Goal: Information Seeking & Learning: Learn about a topic

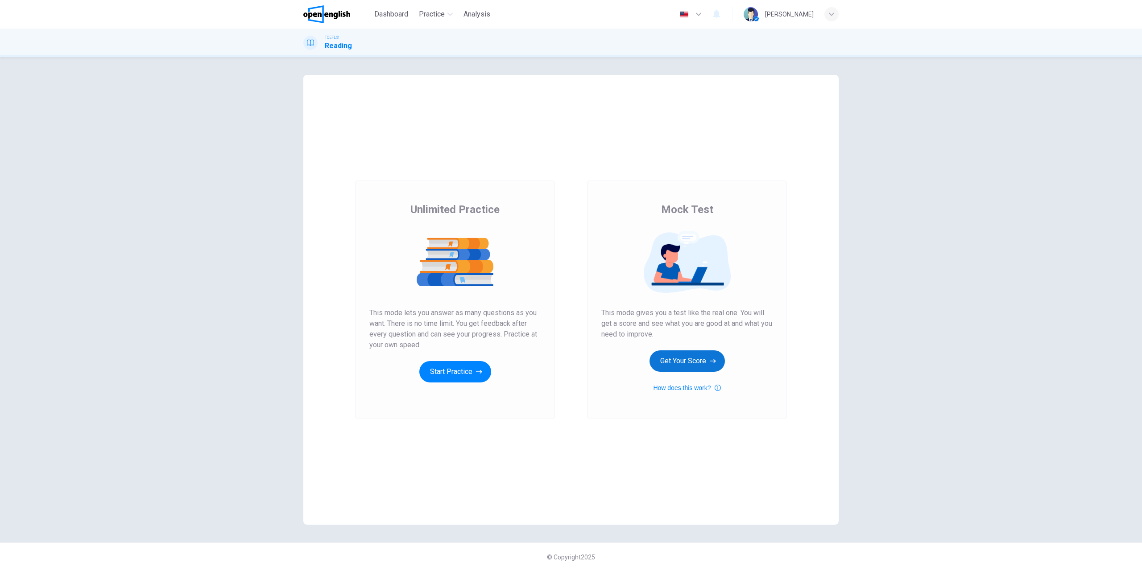
click at [689, 358] on button "Get Your Score" at bounding box center [686, 360] width 75 height 21
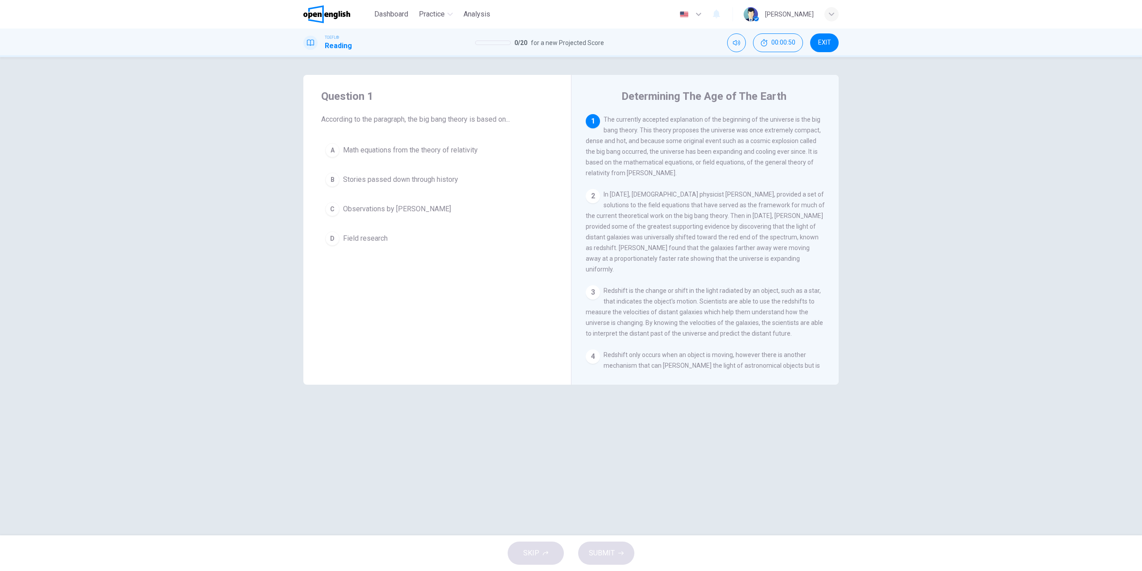
click at [334, 148] on div "A" at bounding box center [332, 150] width 14 height 14
click at [611, 548] on span "SUBMIT" at bounding box center [602, 553] width 26 height 12
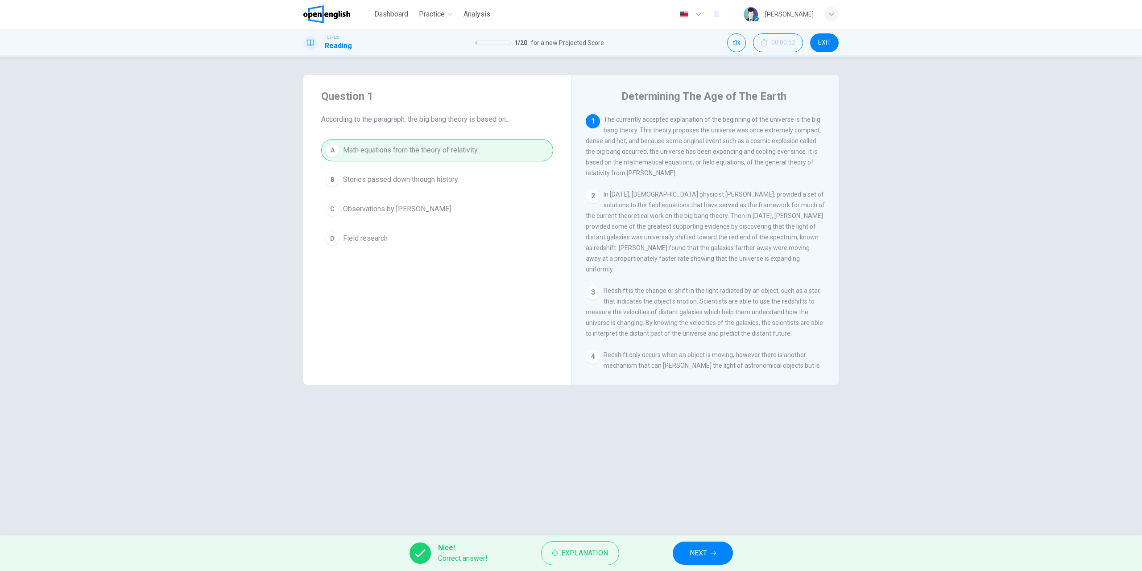
click at [726, 553] on button "NEXT" at bounding box center [702, 553] width 60 height 23
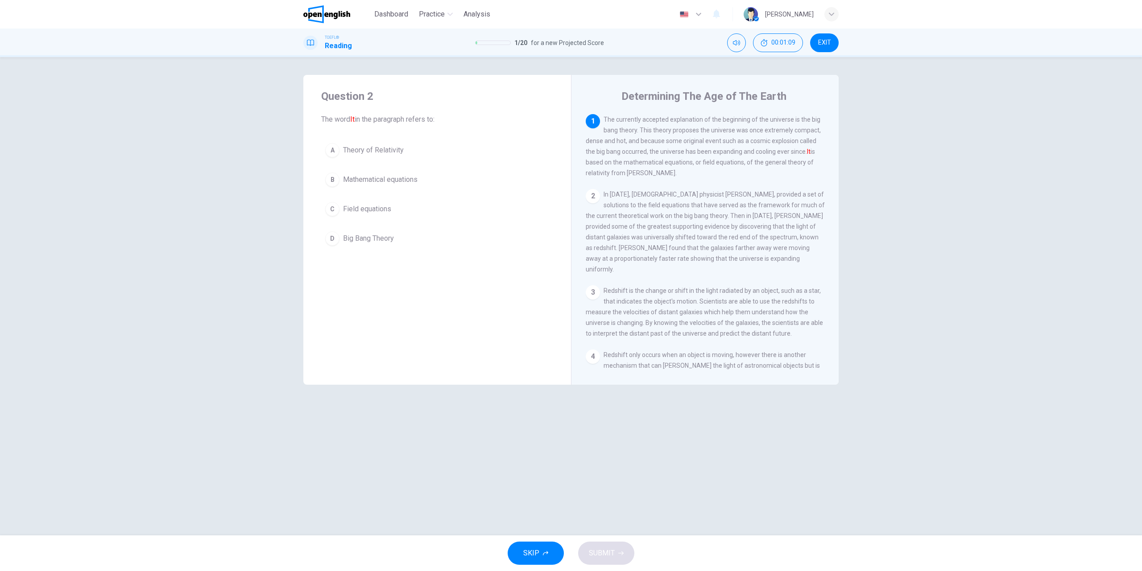
click at [334, 240] on div "D" at bounding box center [332, 238] width 14 height 14
click at [610, 562] on button "SUBMIT" at bounding box center [606, 553] width 56 height 23
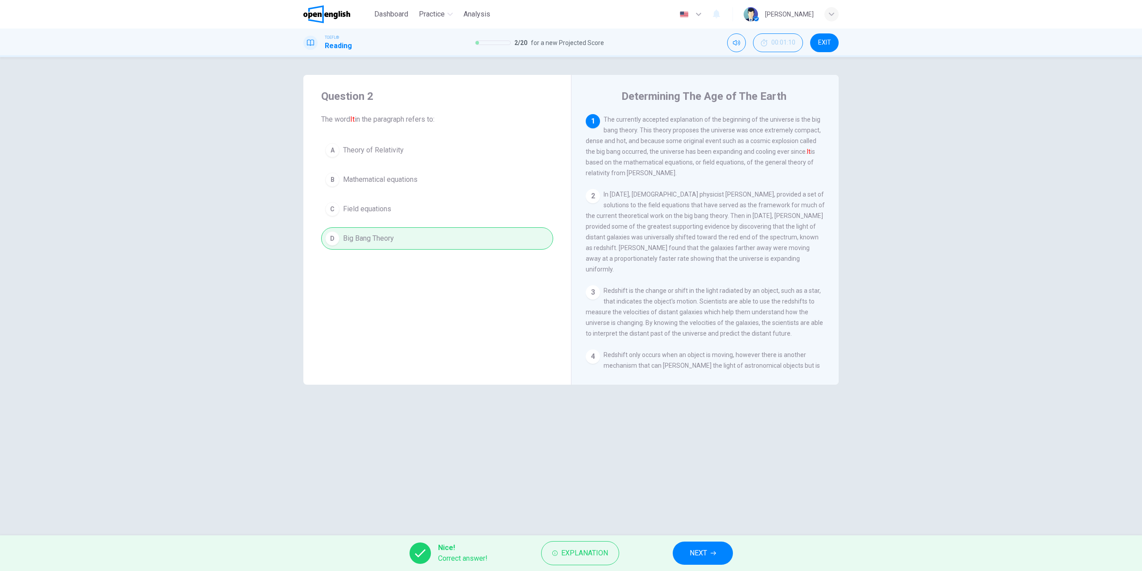
click at [713, 556] on icon "button" at bounding box center [712, 553] width 5 height 5
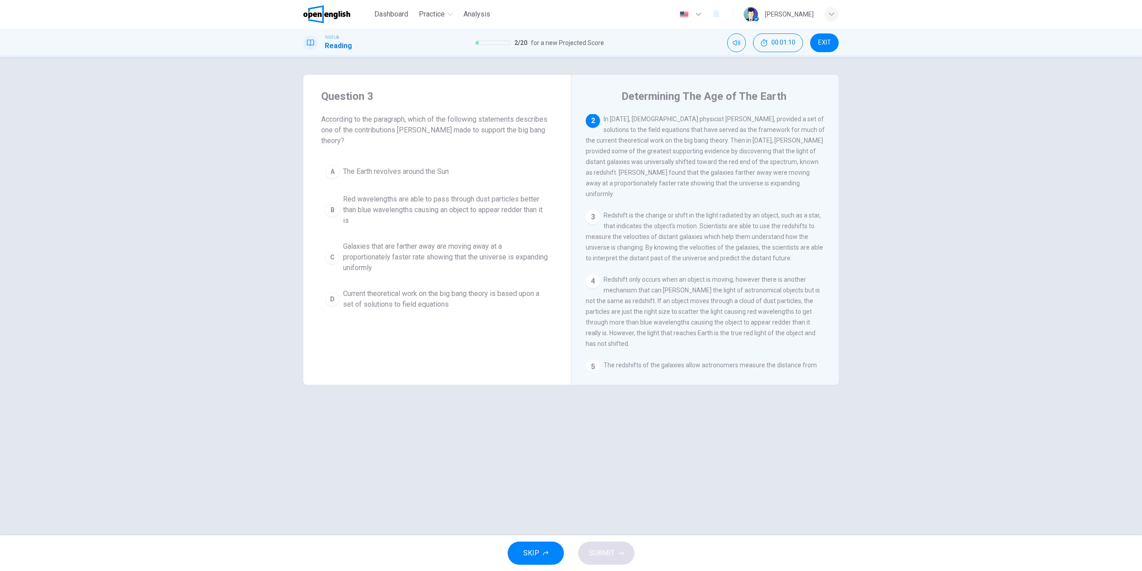
scroll to position [77, 0]
click at [332, 258] on div "C" at bounding box center [332, 257] width 14 height 14
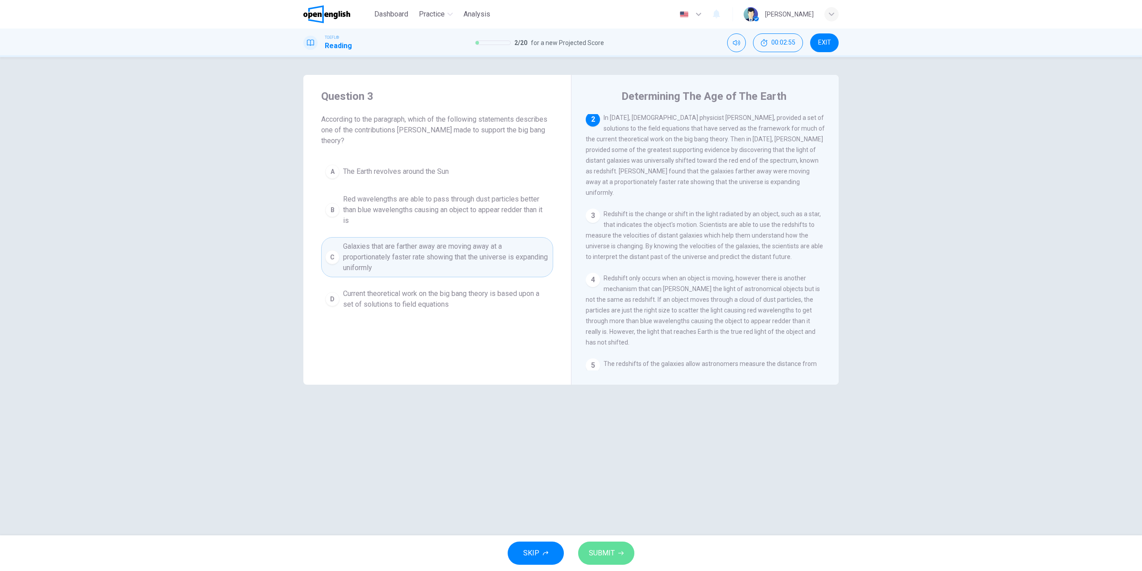
click at [615, 556] on button "SUBMIT" at bounding box center [606, 553] width 56 height 23
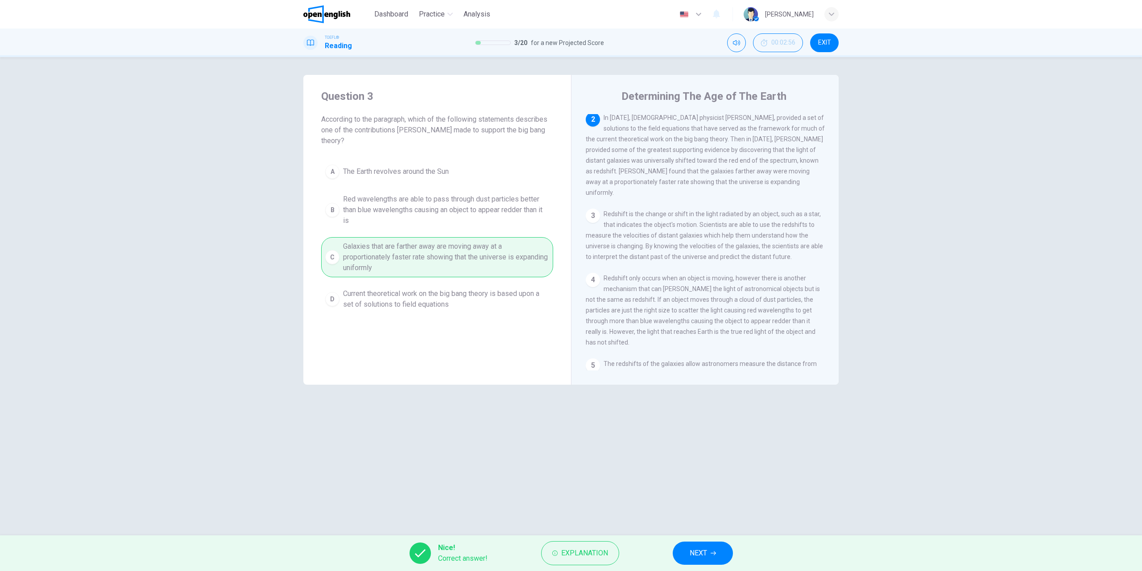
click at [710, 557] on button "NEXT" at bounding box center [702, 553] width 60 height 23
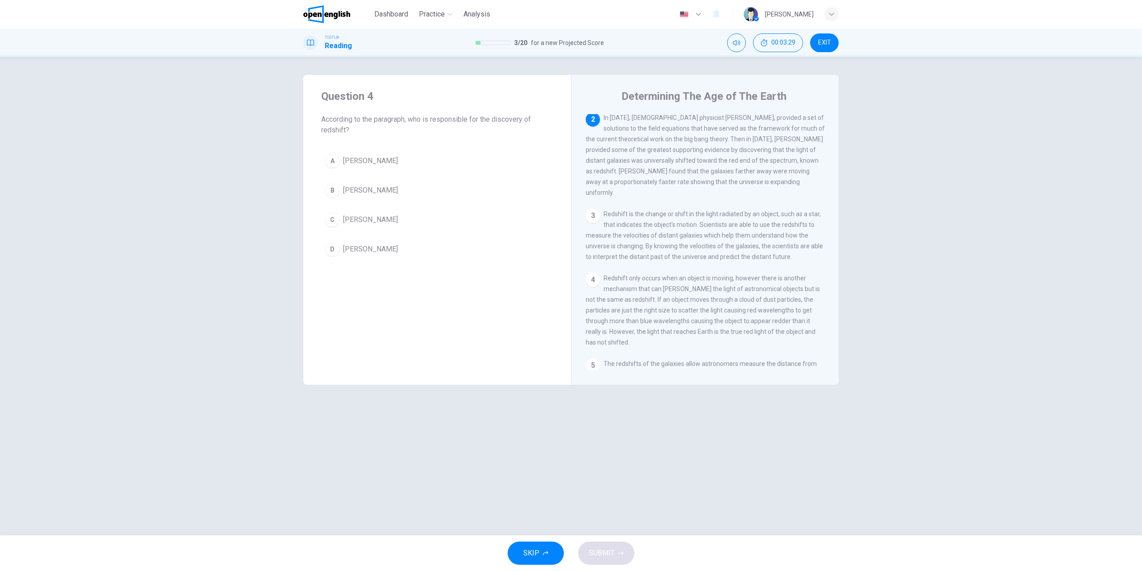
click at [329, 188] on div "B" at bounding box center [332, 190] width 14 height 14
click at [606, 557] on span "SUBMIT" at bounding box center [602, 553] width 26 height 12
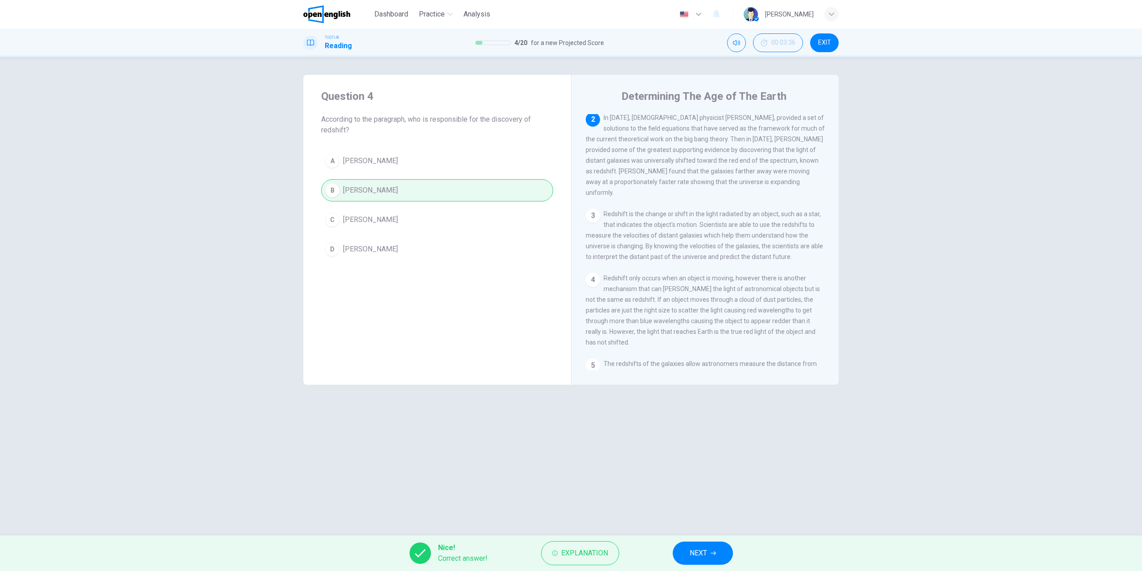
click at [701, 553] on span "NEXT" at bounding box center [697, 553] width 17 height 12
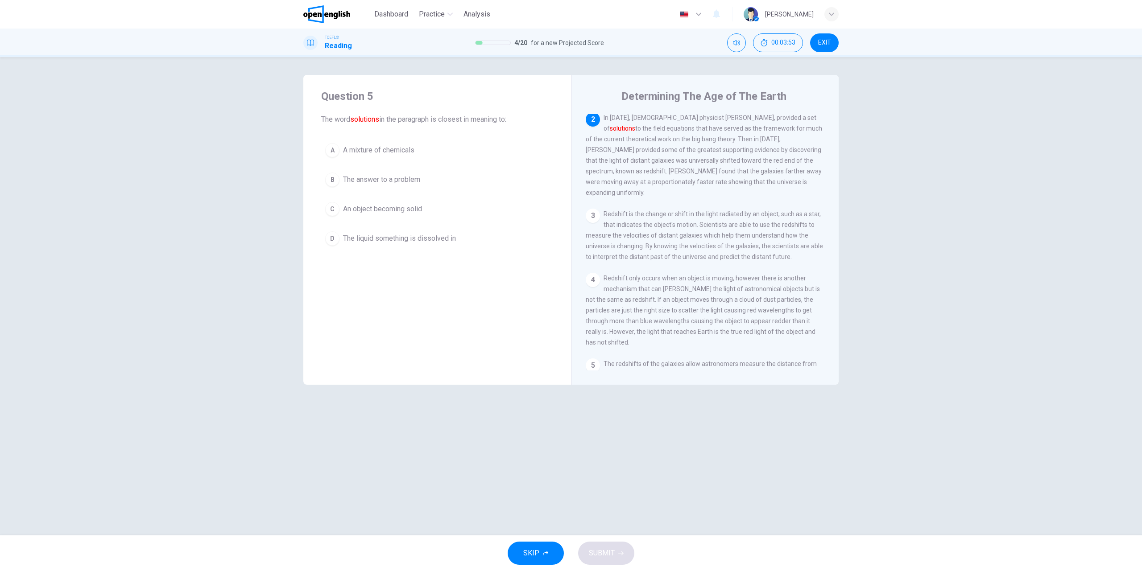
click at [330, 179] on div "B" at bounding box center [332, 180] width 14 height 14
click at [598, 548] on span "SUBMIT" at bounding box center [602, 553] width 26 height 12
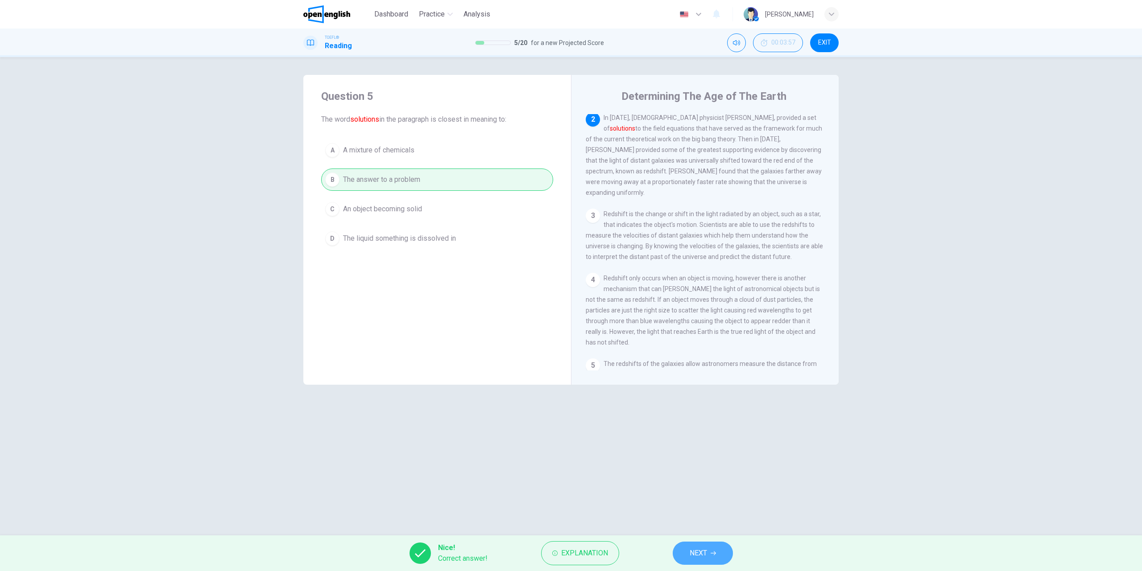
click at [717, 553] on button "NEXT" at bounding box center [702, 553] width 60 height 23
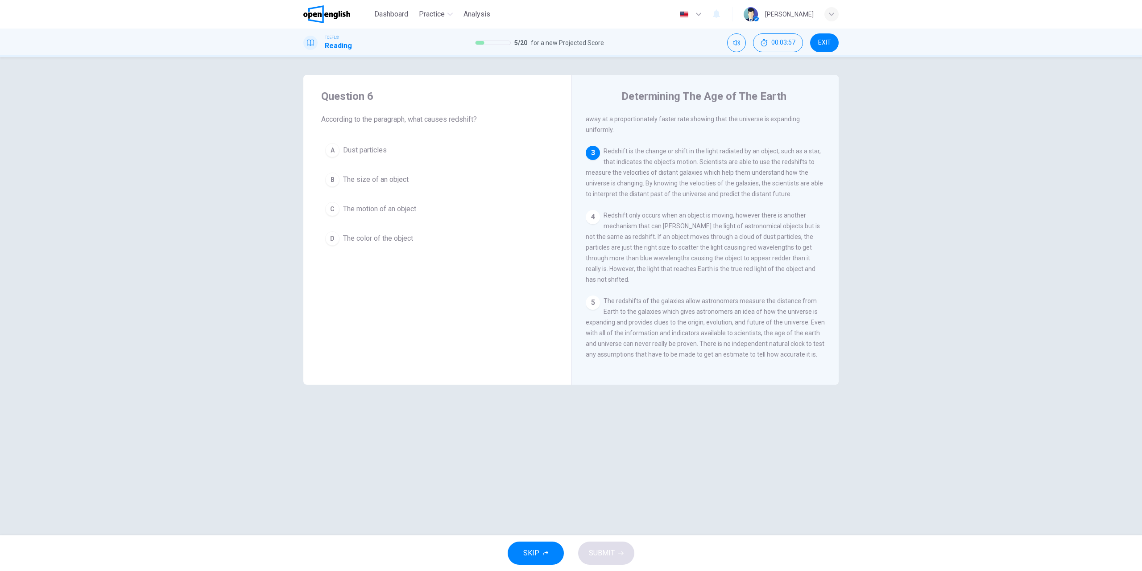
scroll to position [149, 0]
click at [330, 237] on div "D" at bounding box center [332, 238] width 14 height 14
click at [617, 546] on button "SUBMIT" at bounding box center [606, 553] width 56 height 23
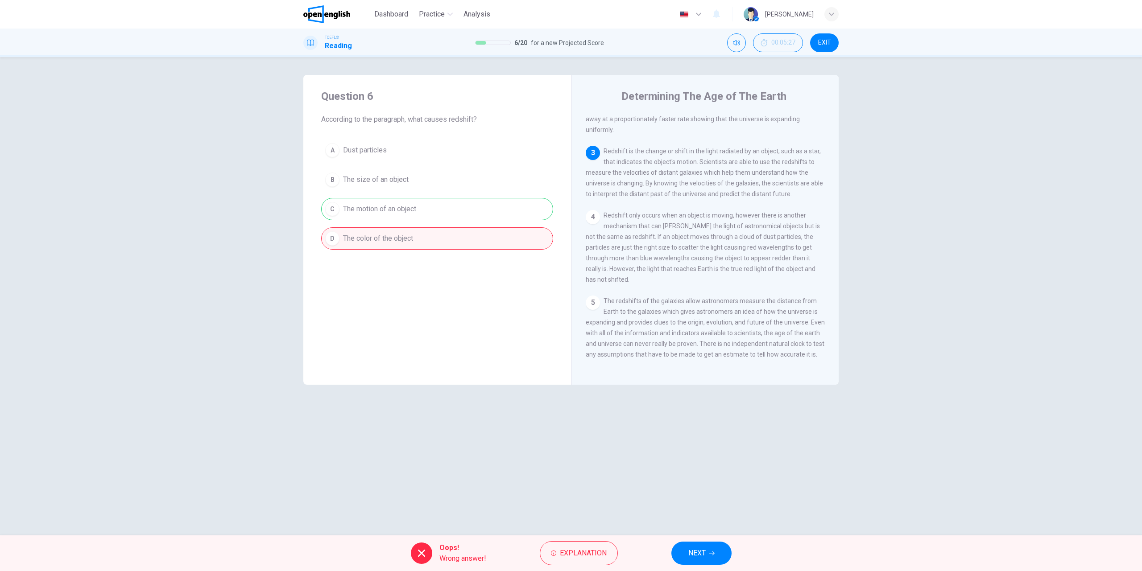
click at [704, 552] on span "NEXT" at bounding box center [696, 553] width 17 height 12
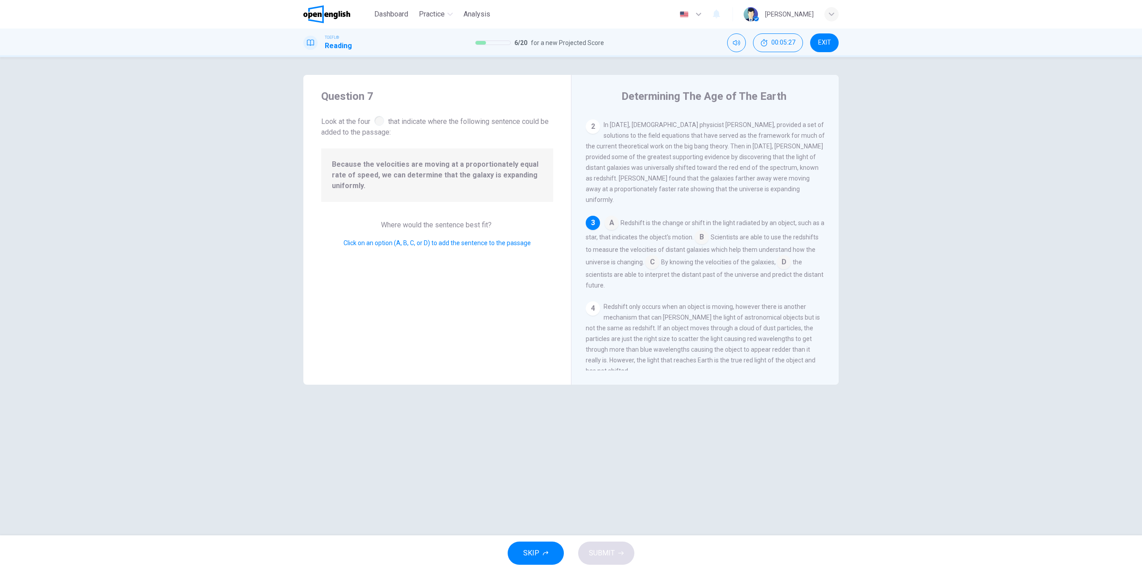
scroll to position [72, 0]
click at [659, 253] on input at bounding box center [652, 260] width 14 height 14
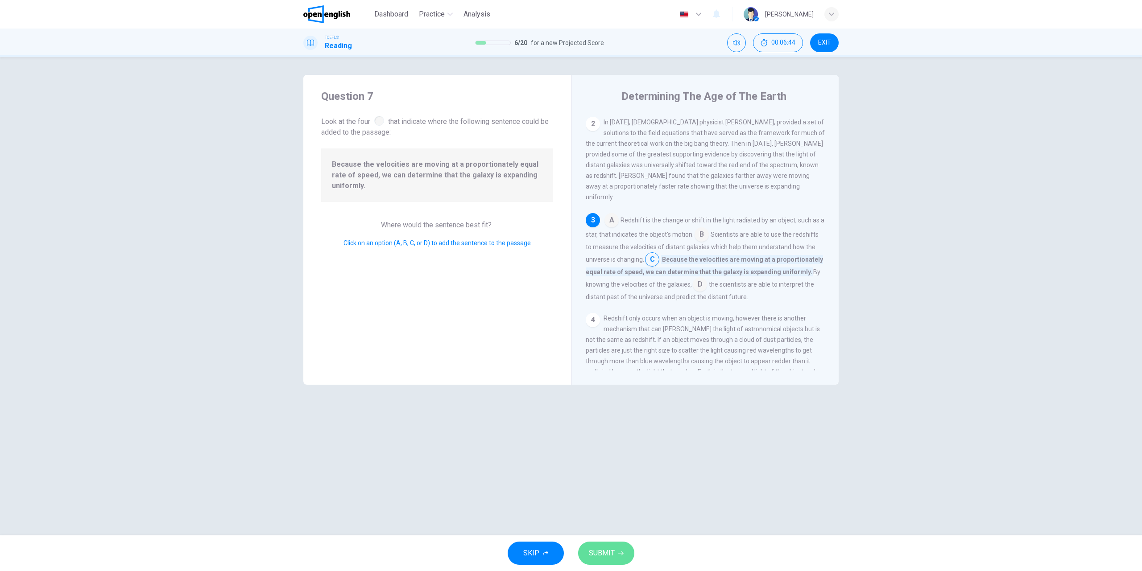
click at [597, 563] on button "SUBMIT" at bounding box center [606, 553] width 56 height 23
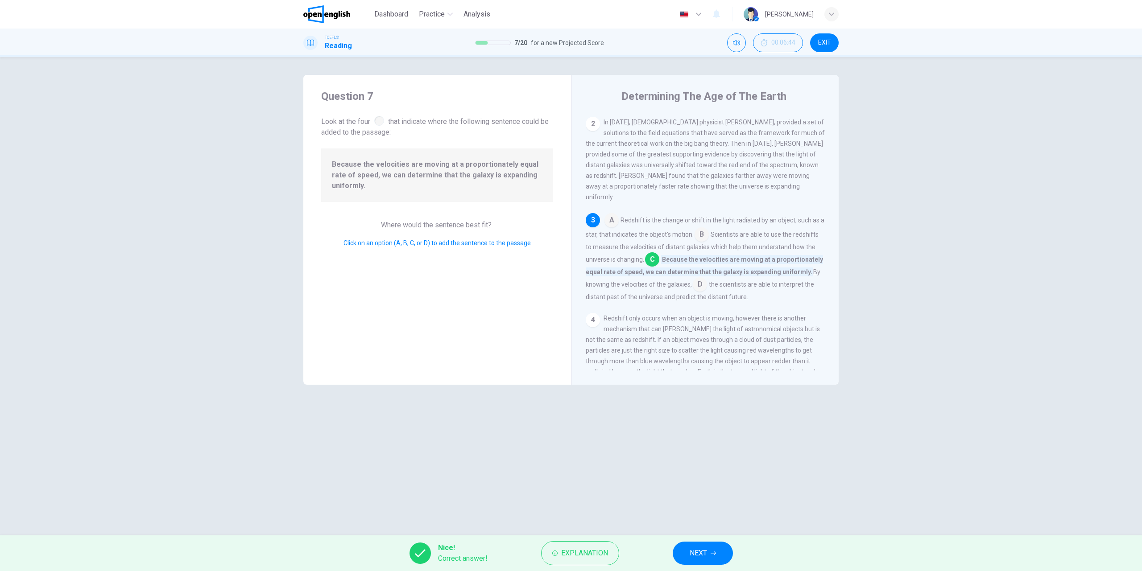
click at [716, 548] on button "NEXT" at bounding box center [702, 553] width 60 height 23
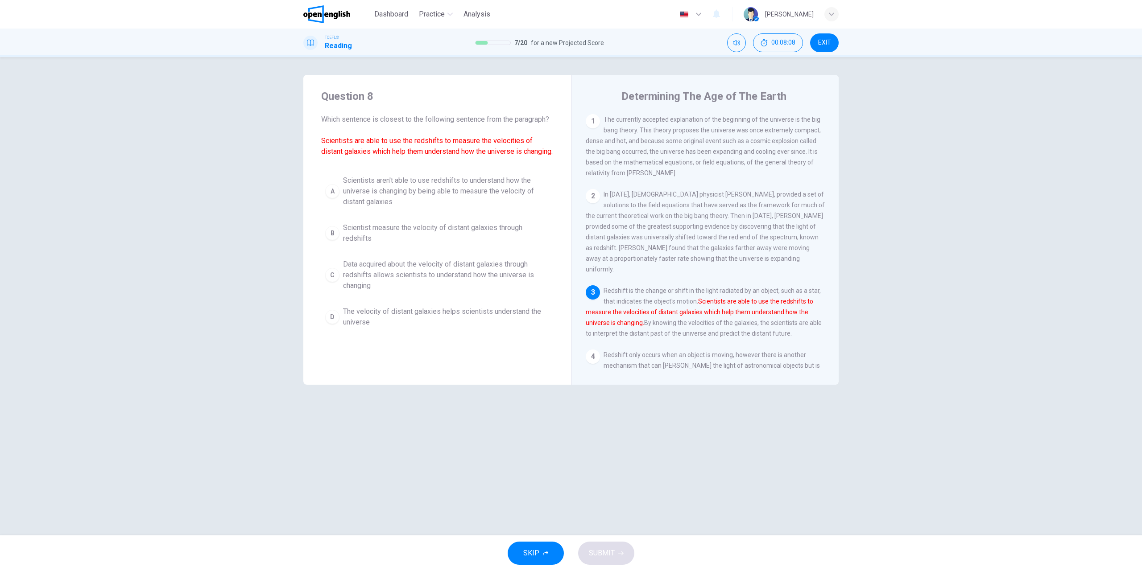
click at [333, 282] on div "C" at bounding box center [332, 275] width 14 height 14
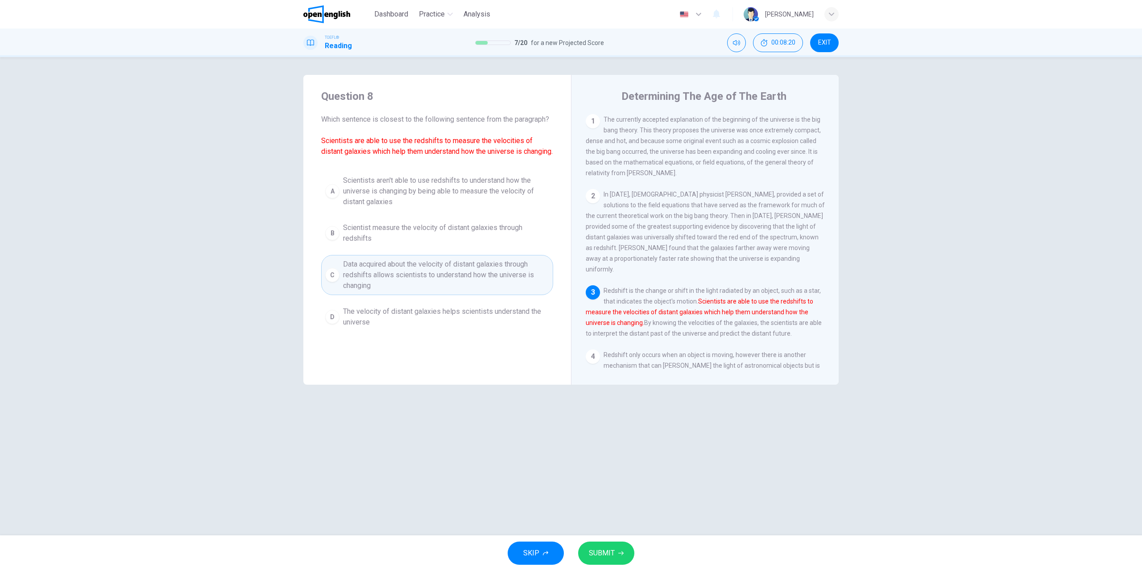
click at [611, 557] on span "SUBMIT" at bounding box center [602, 553] width 26 height 12
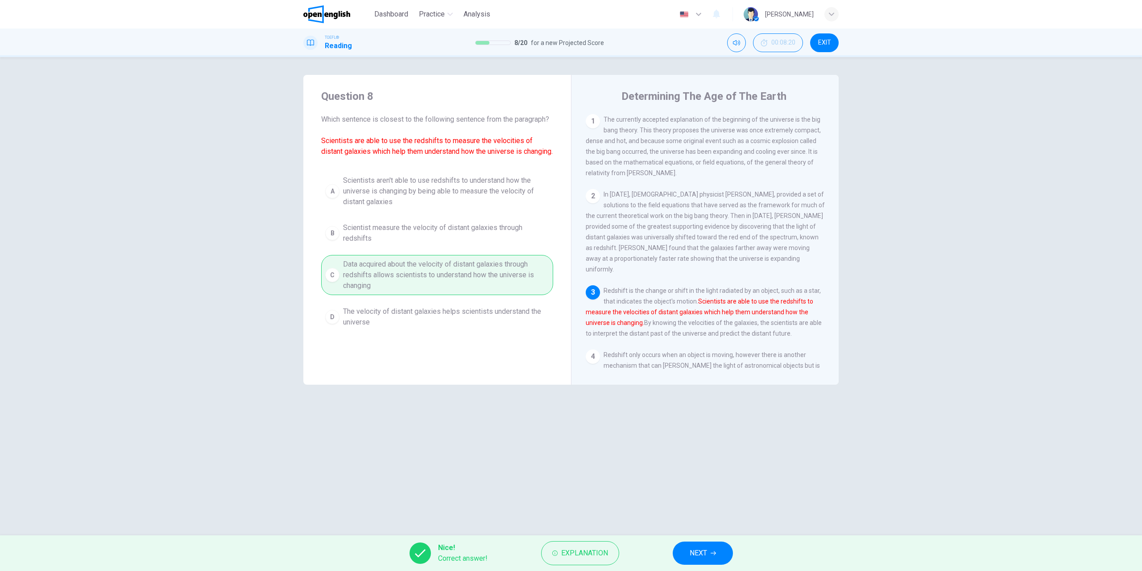
click at [711, 554] on icon "button" at bounding box center [712, 553] width 5 height 5
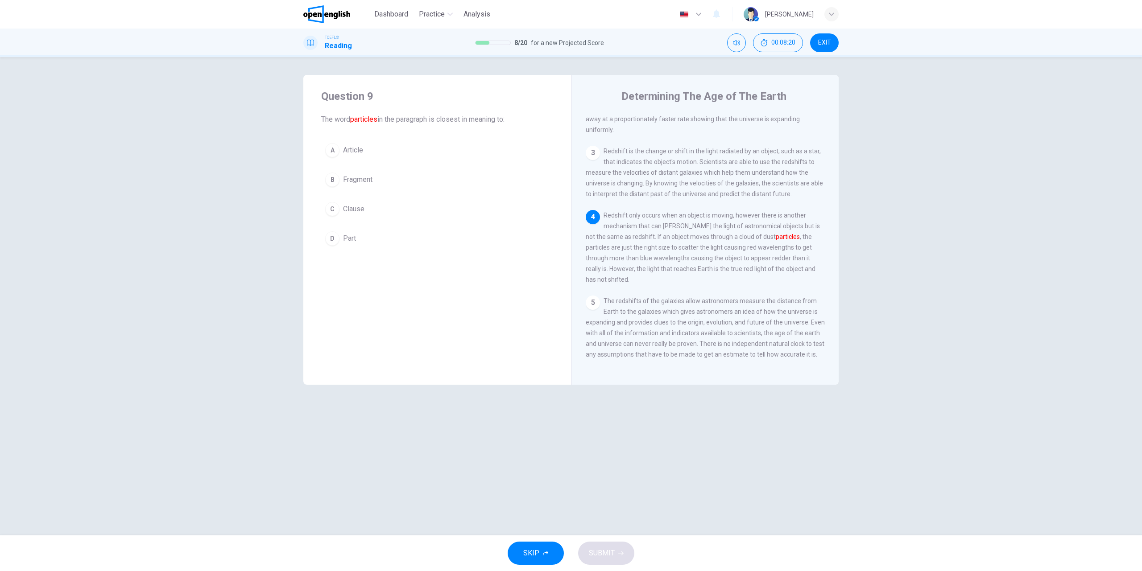
scroll to position [140, 0]
click at [370, 178] on span "Fragment" at bounding box center [357, 179] width 29 height 11
click at [615, 551] on button "SUBMIT" at bounding box center [606, 553] width 56 height 23
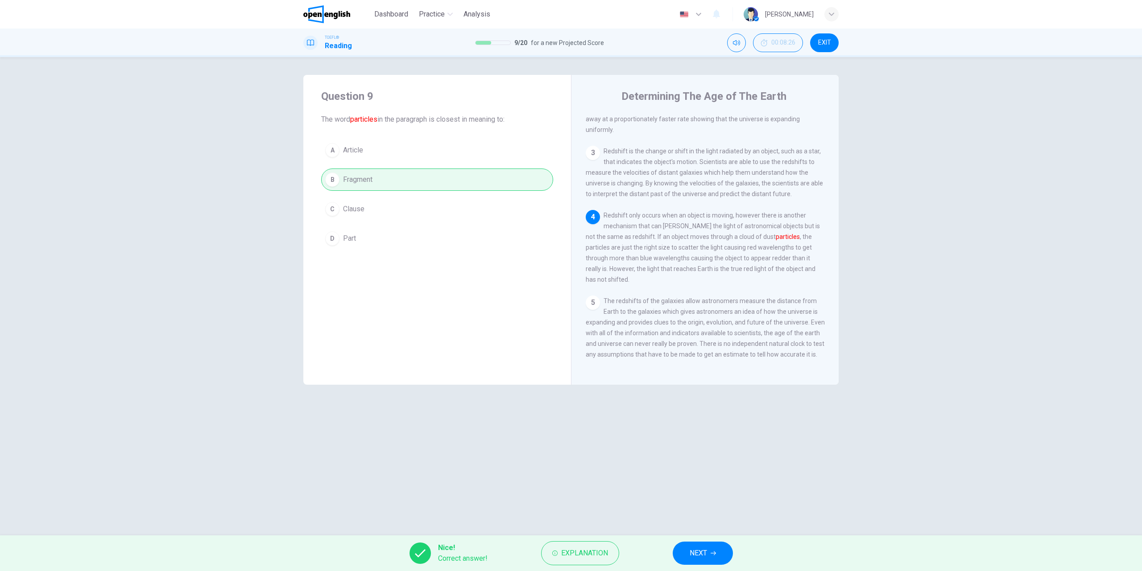
click at [700, 554] on span "NEXT" at bounding box center [697, 553] width 17 height 12
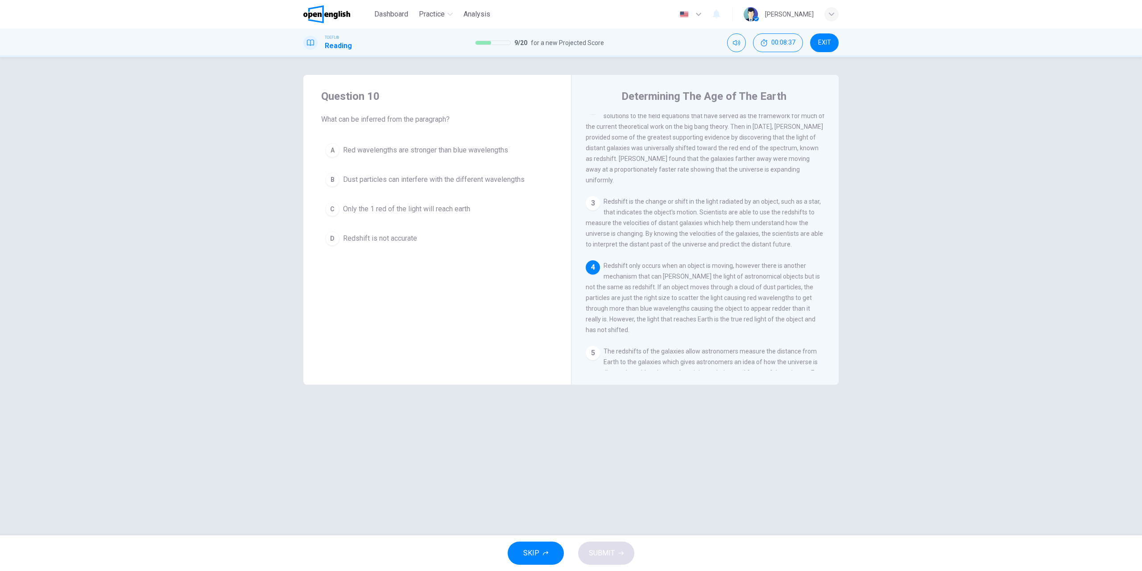
scroll to position [134, 0]
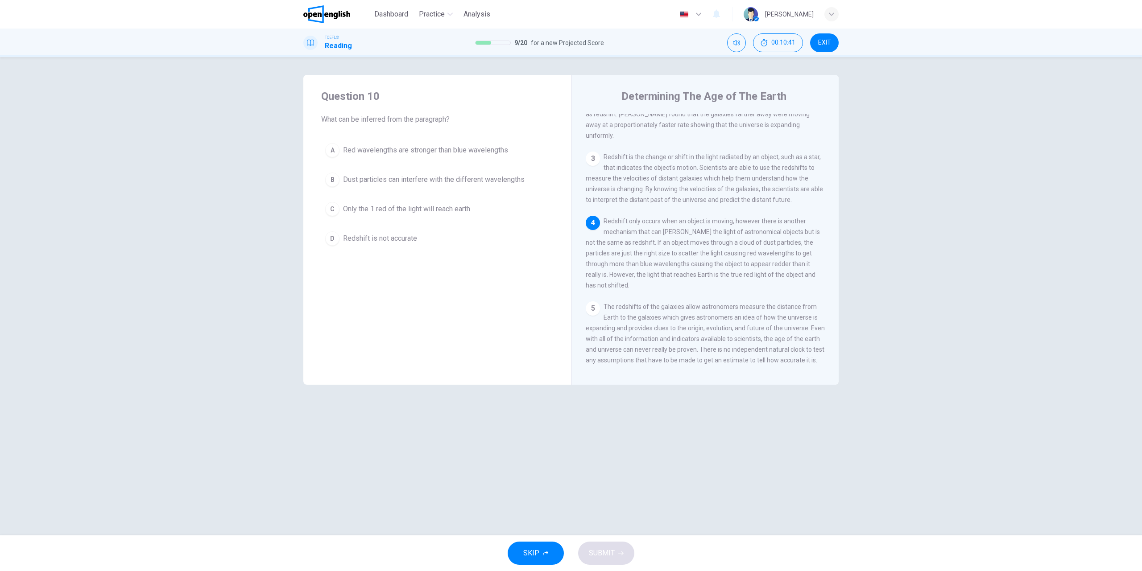
click at [331, 178] on div "B" at bounding box center [332, 180] width 14 height 14
click at [621, 555] on icon "button" at bounding box center [620, 553] width 5 height 5
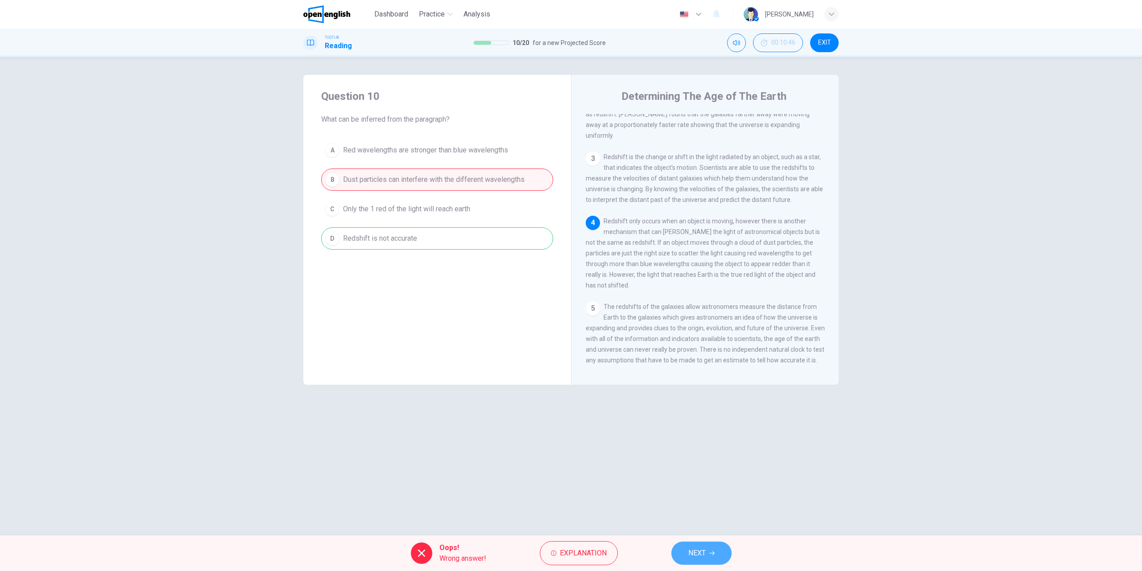
click at [698, 554] on span "NEXT" at bounding box center [696, 553] width 17 height 12
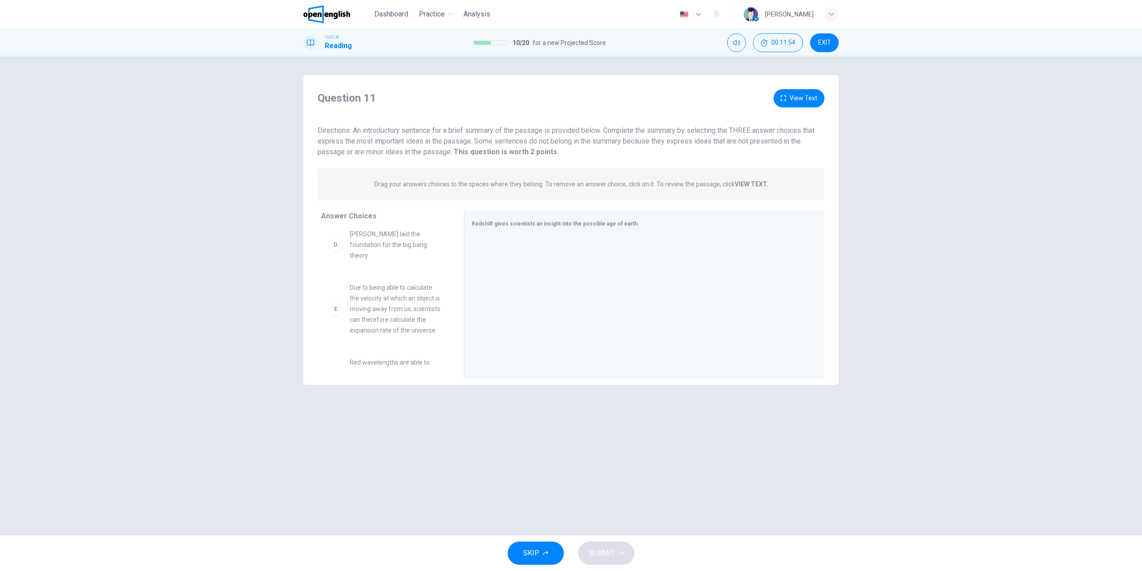
scroll to position [219, 0]
click at [385, 350] on span "Red wavelengths are able to pass through dust particles easier than blue wavele…" at bounding box center [396, 343] width 93 height 32
click at [337, 345] on div "F" at bounding box center [335, 343] width 14 height 14
drag, startPoint x: 339, startPoint y: 344, endPoint x: 566, endPoint y: 304, distance: 230.9
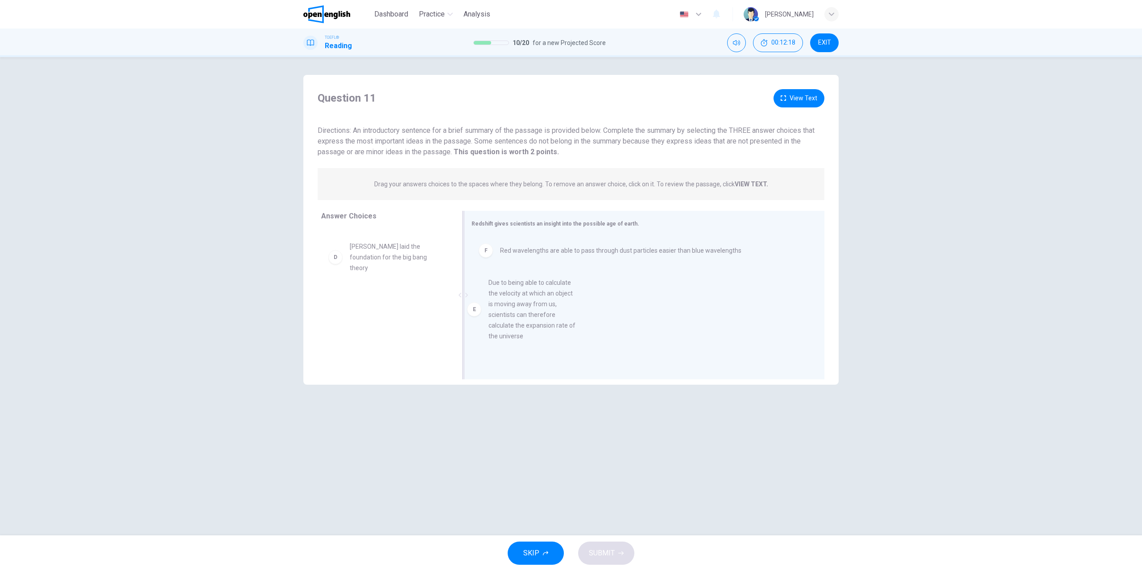
drag, startPoint x: 362, startPoint y: 321, endPoint x: 529, endPoint y: 303, distance: 168.2
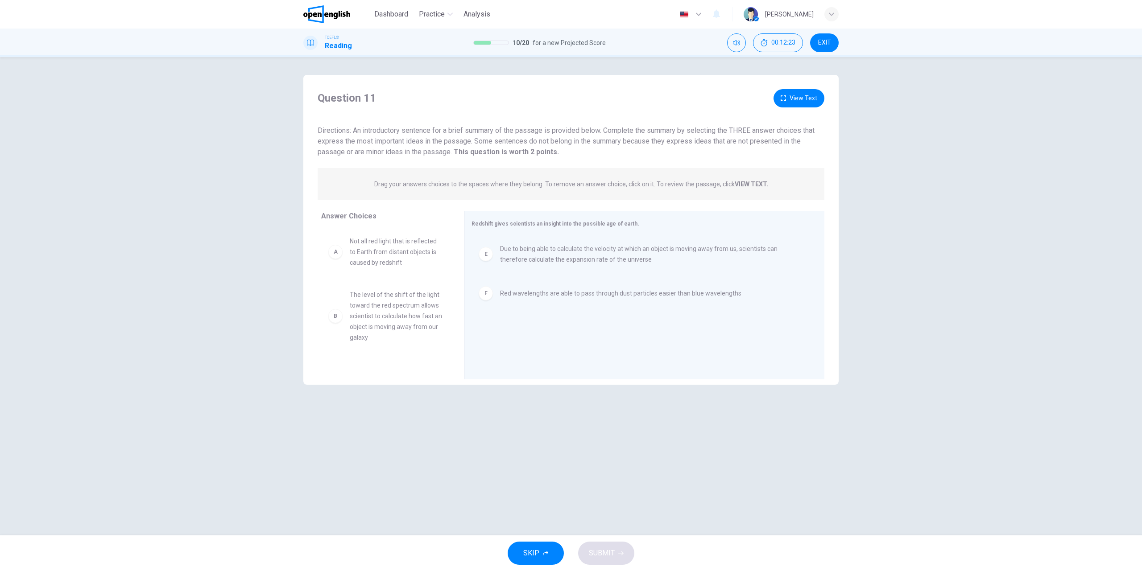
scroll to position [80, 0]
drag, startPoint x: 401, startPoint y: 338, endPoint x: 564, endPoint y: 333, distance: 162.4
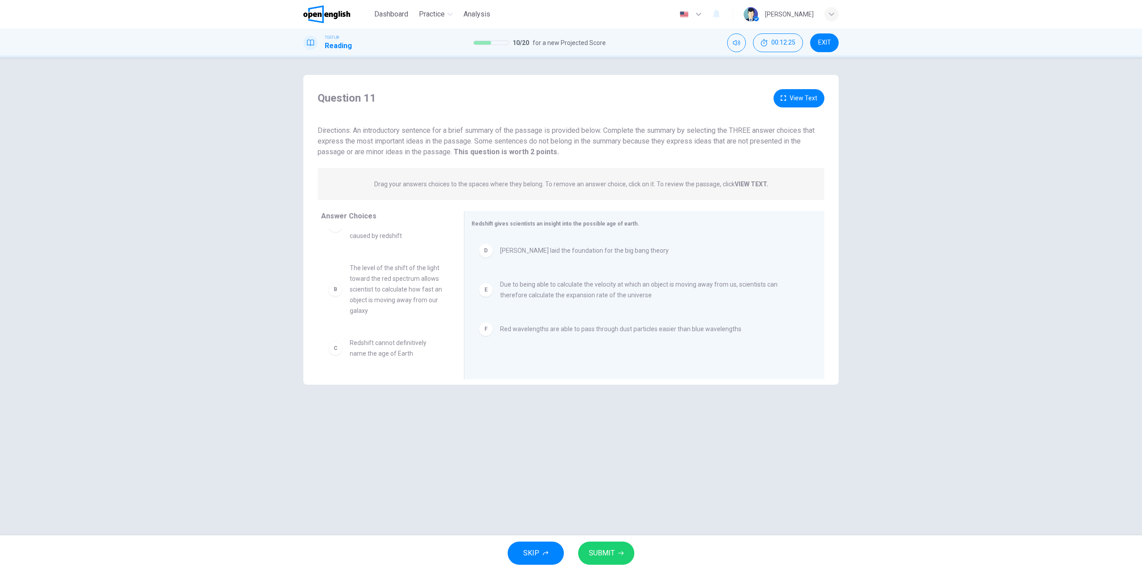
scroll to position [27, 0]
click at [614, 555] on span "SUBMIT" at bounding box center [602, 553] width 26 height 12
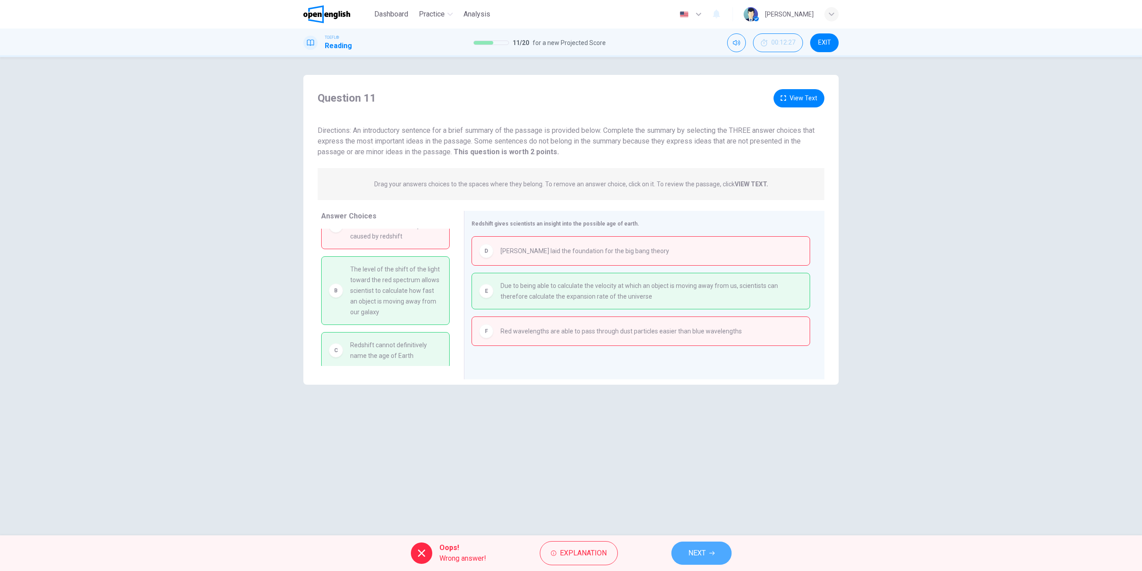
click at [703, 554] on span "NEXT" at bounding box center [696, 553] width 17 height 12
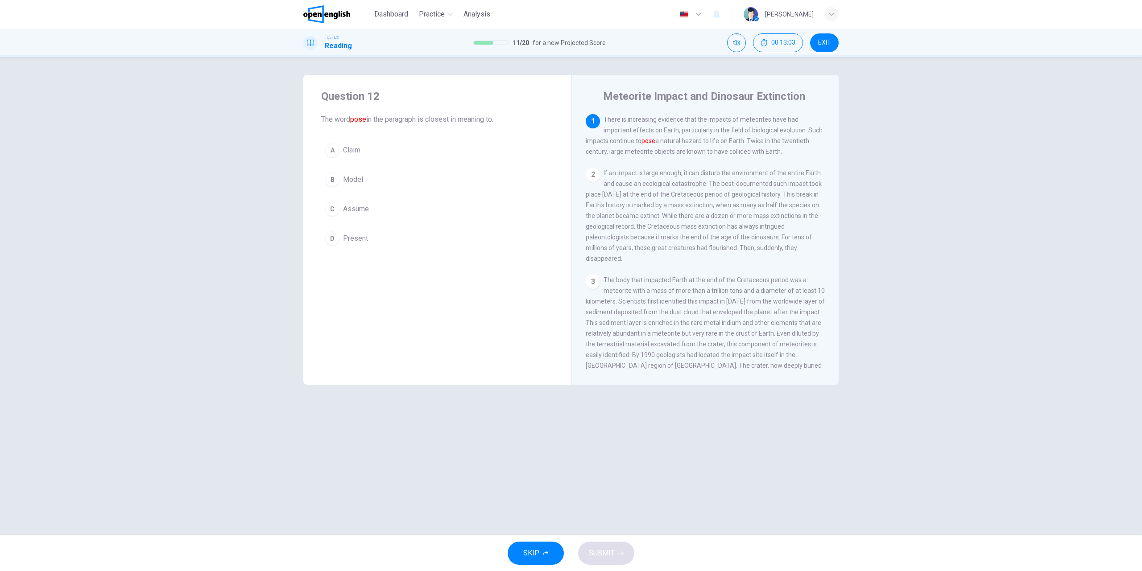
click at [334, 176] on div "B" at bounding box center [332, 180] width 14 height 14
click at [622, 558] on button "SUBMIT" at bounding box center [606, 553] width 56 height 23
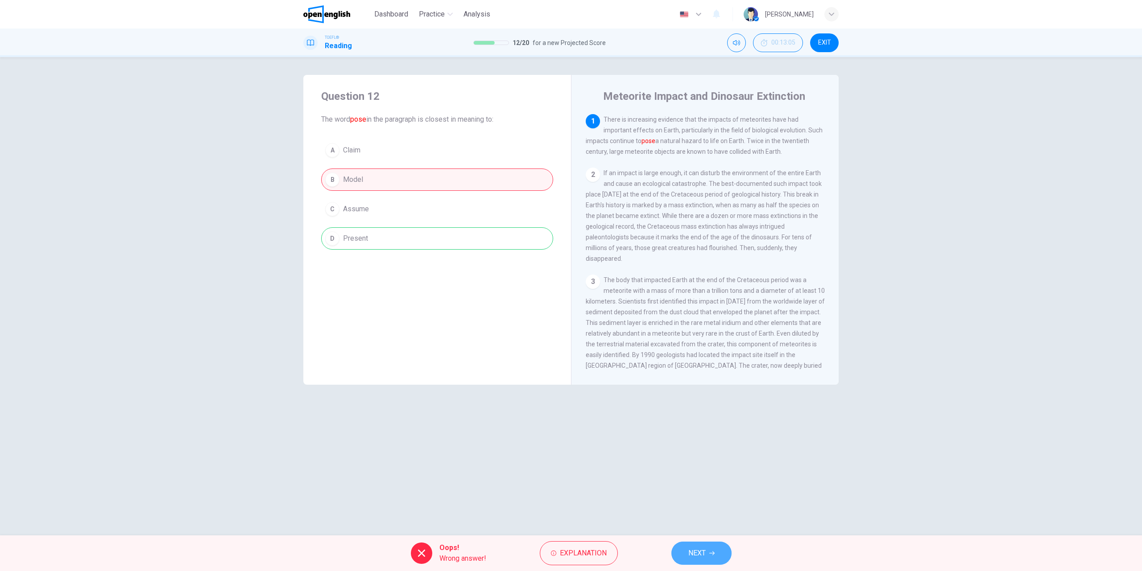
click at [705, 552] on button "NEXT" at bounding box center [701, 553] width 60 height 23
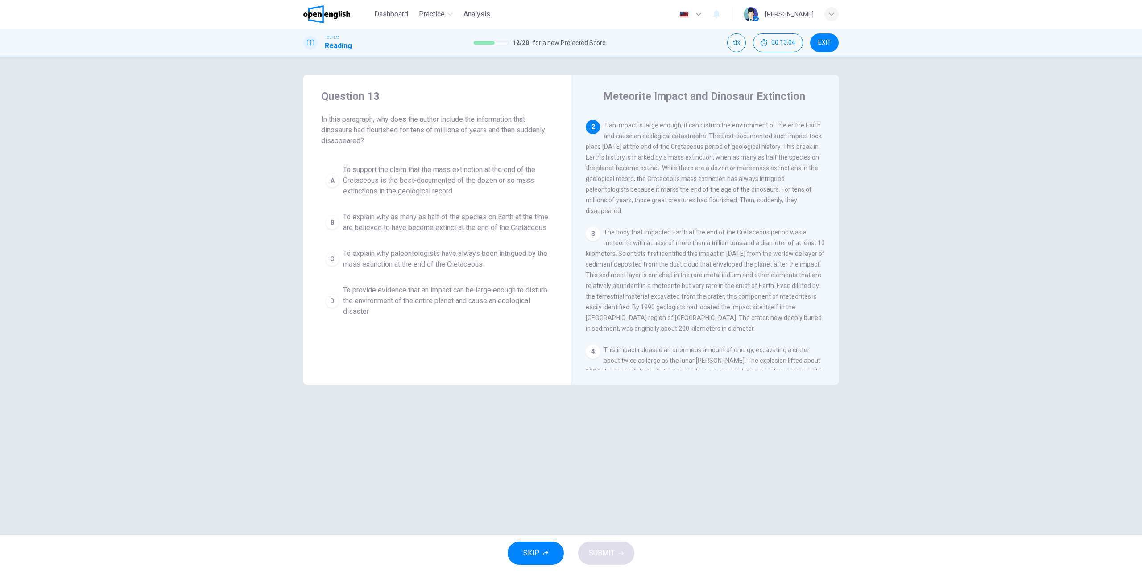
scroll to position [54, 0]
click at [332, 308] on div "D" at bounding box center [332, 301] width 14 height 14
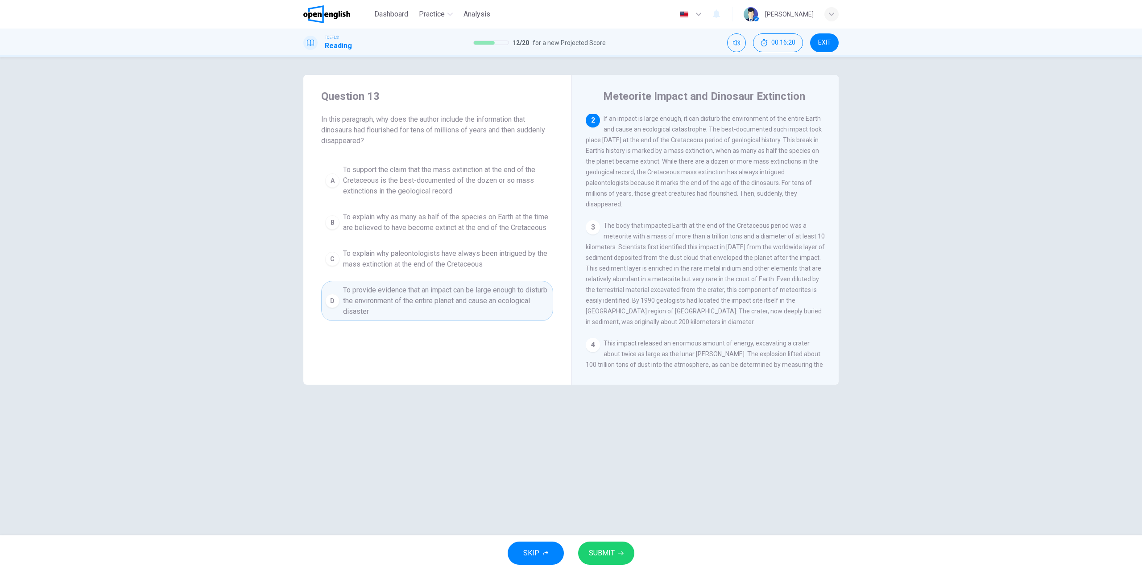
click at [615, 547] on button "SUBMIT" at bounding box center [606, 553] width 56 height 23
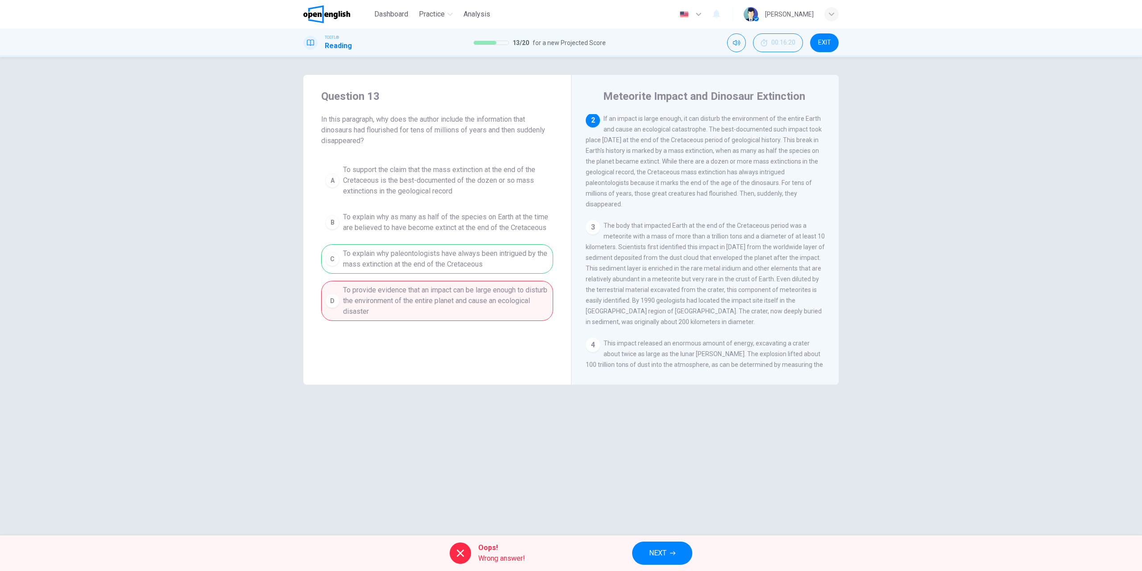
click at [654, 543] on div "Oops! Wrong answer! NEXT" at bounding box center [571, 554] width 1142 height 36
click at [655, 551] on span "NEXT" at bounding box center [657, 553] width 17 height 12
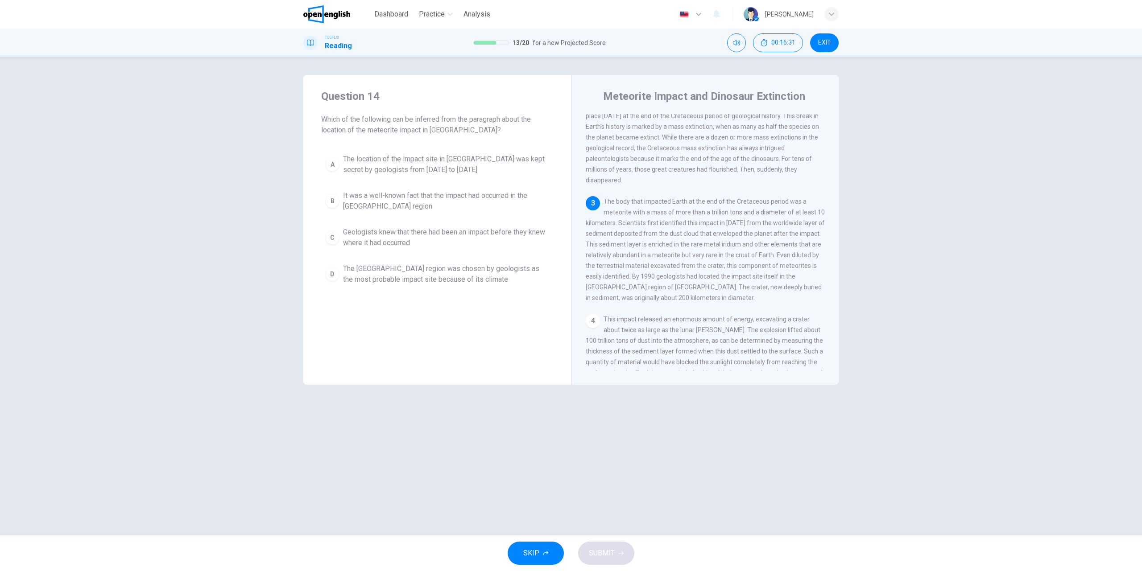
scroll to position [89, 0]
click at [330, 238] on div "C" at bounding box center [332, 238] width 14 height 14
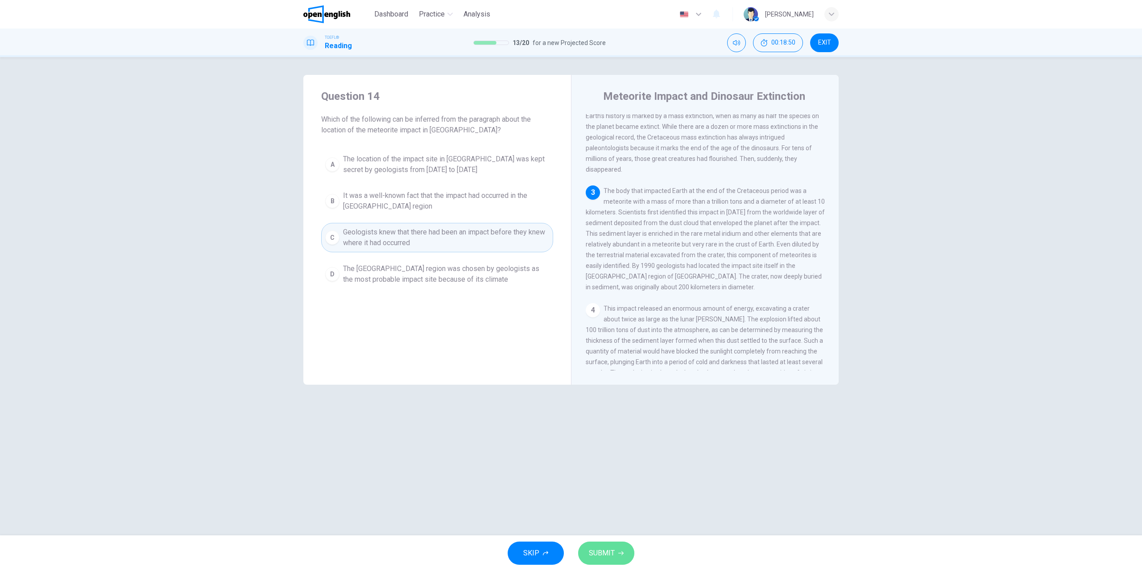
click at [615, 551] on button "SUBMIT" at bounding box center [606, 553] width 56 height 23
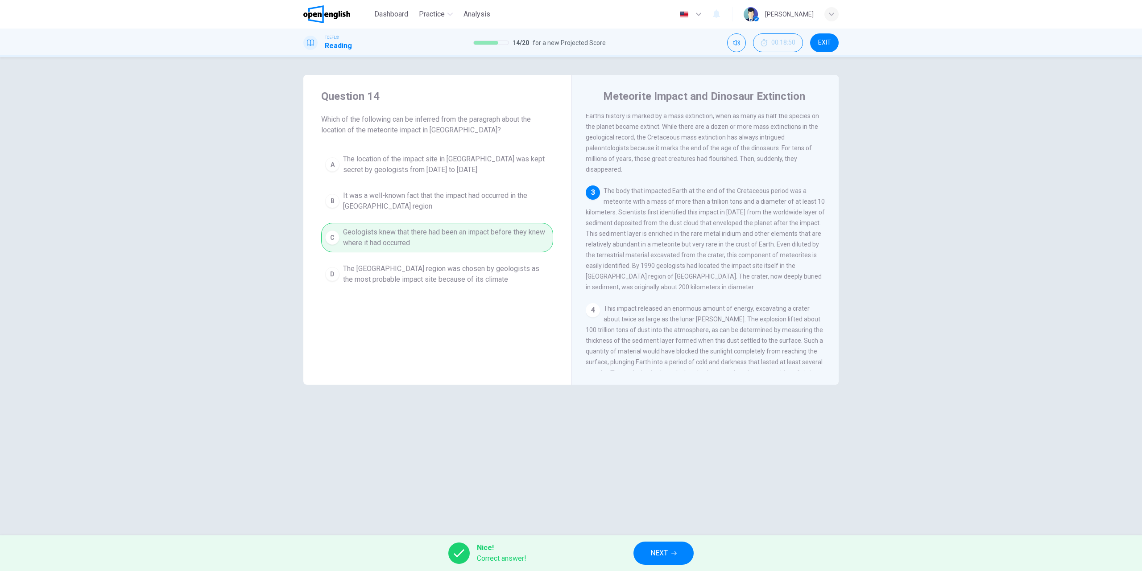
click at [664, 559] on span "NEXT" at bounding box center [658, 553] width 17 height 12
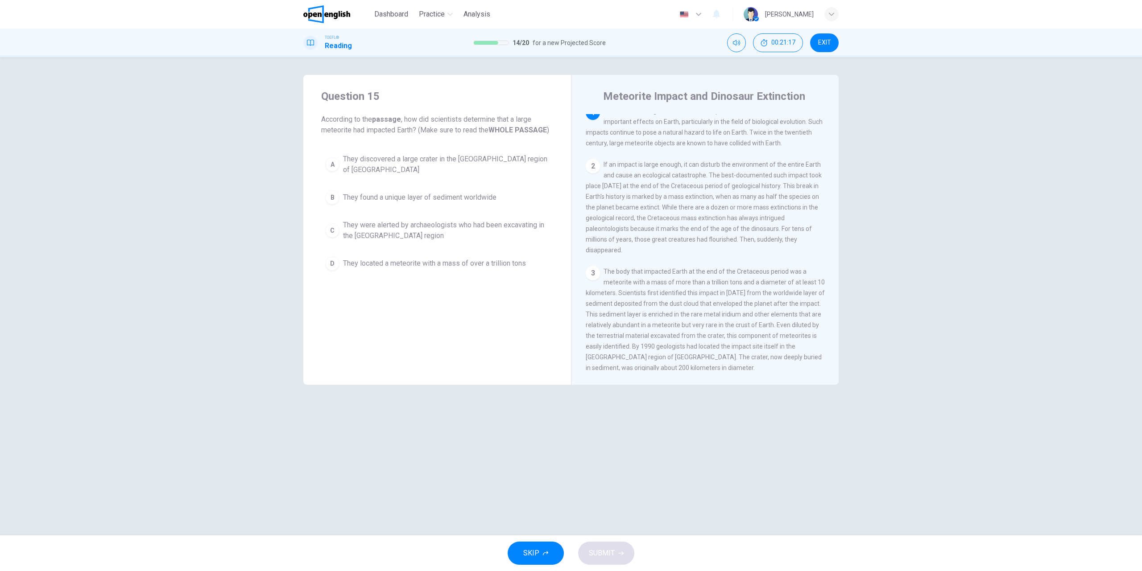
scroll to position [0, 0]
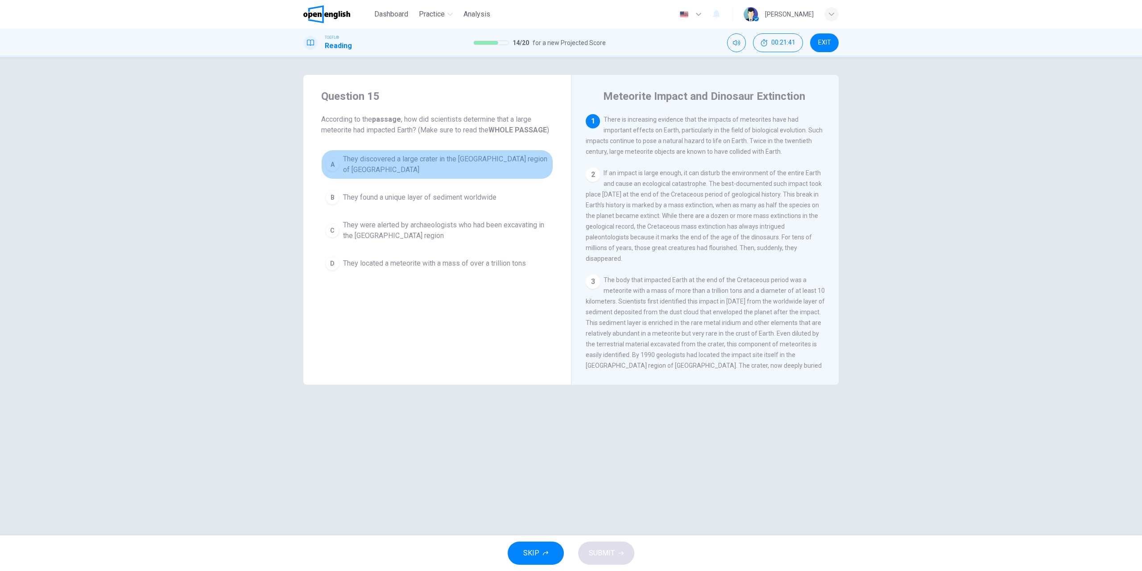
click at [328, 163] on div "A" at bounding box center [332, 164] width 14 height 14
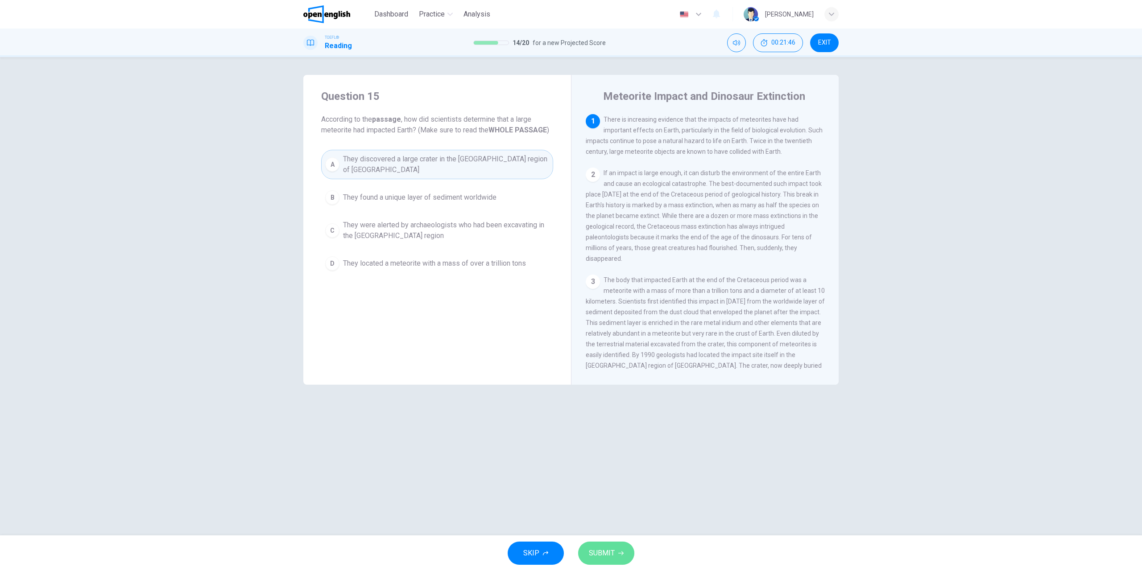
click at [615, 555] on button "SUBMIT" at bounding box center [606, 553] width 56 height 23
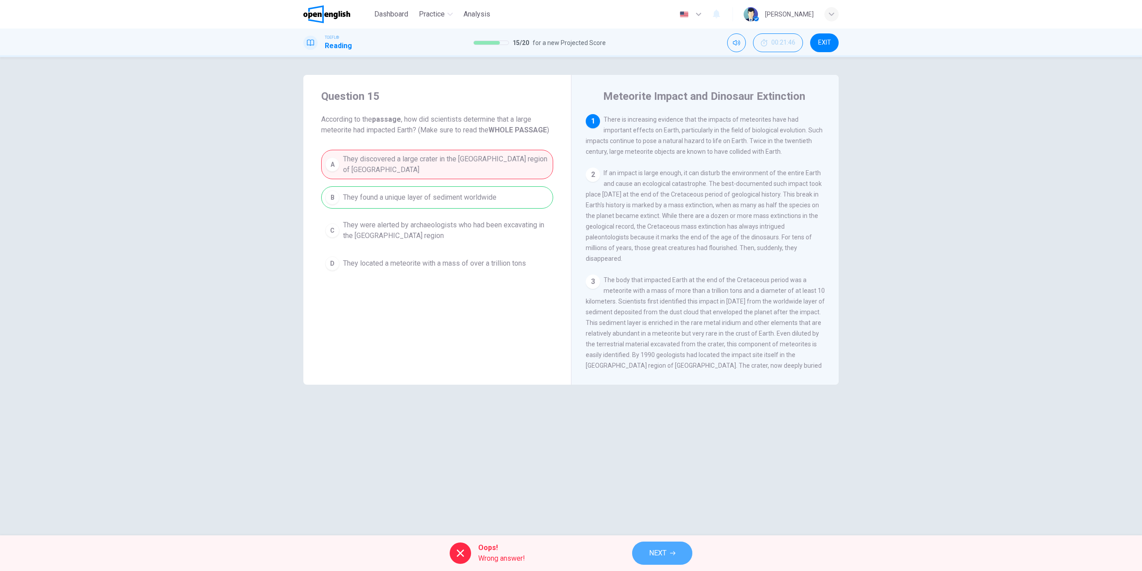
click at [651, 550] on span "NEXT" at bounding box center [657, 553] width 17 height 12
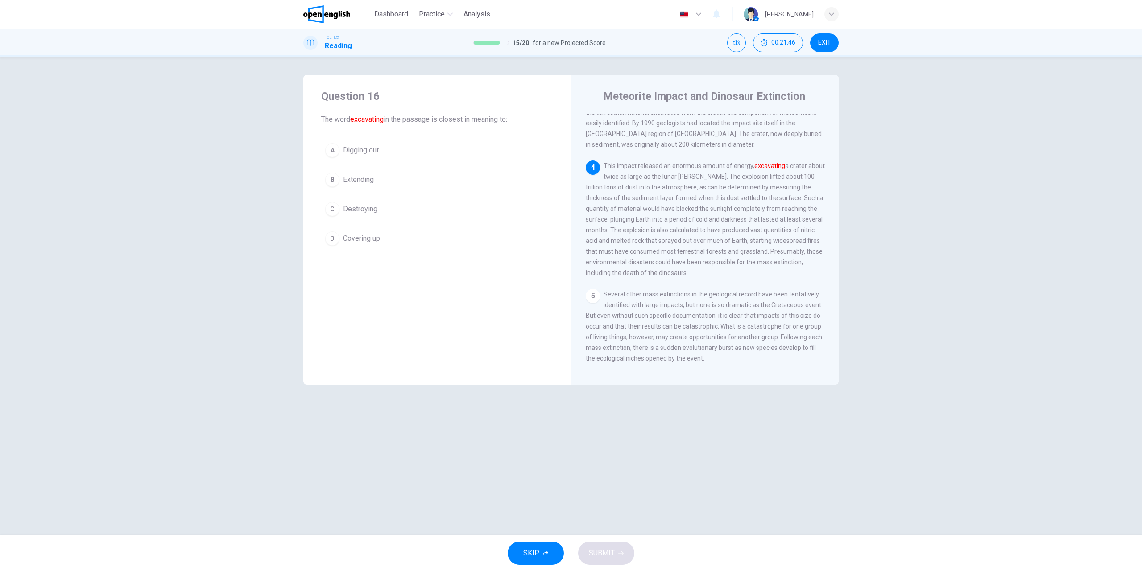
scroll to position [239, 0]
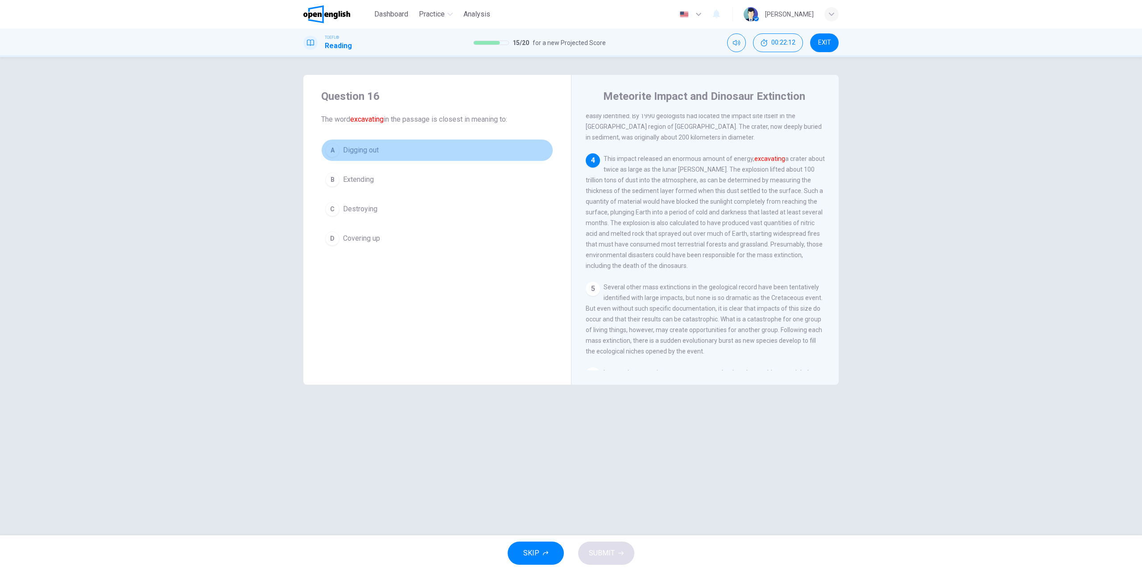
click at [328, 149] on div "A" at bounding box center [332, 150] width 14 height 14
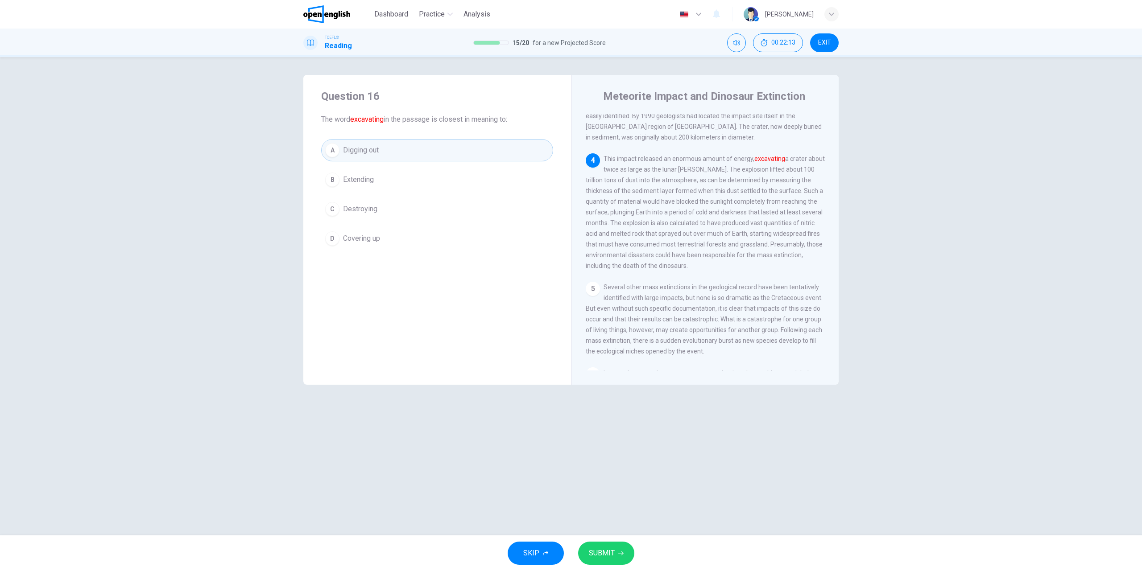
click at [618, 546] on button "SUBMIT" at bounding box center [606, 553] width 56 height 23
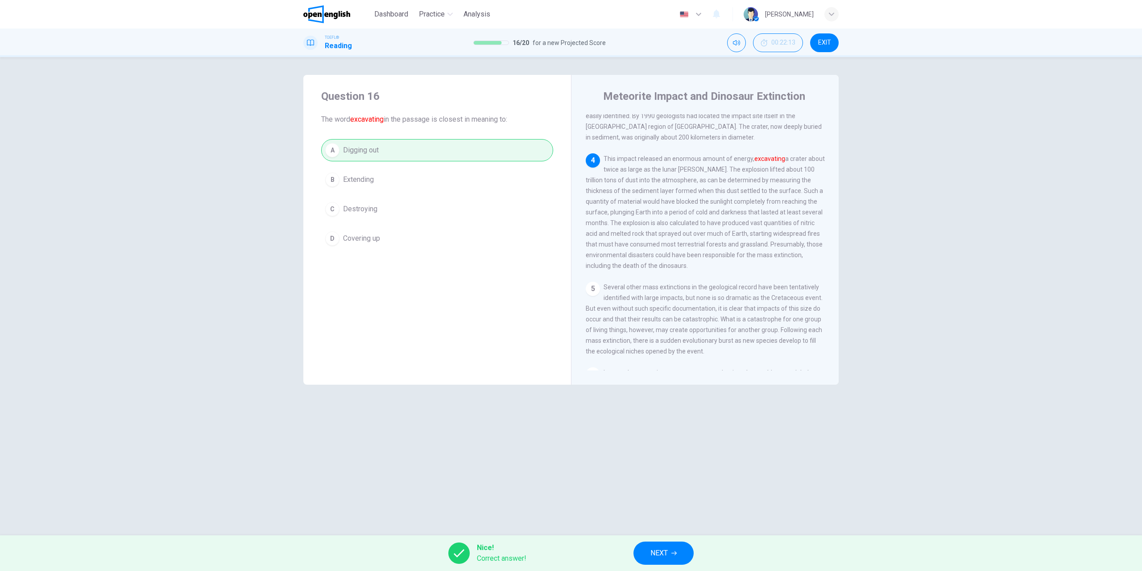
click at [662, 557] on span "NEXT" at bounding box center [658, 553] width 17 height 12
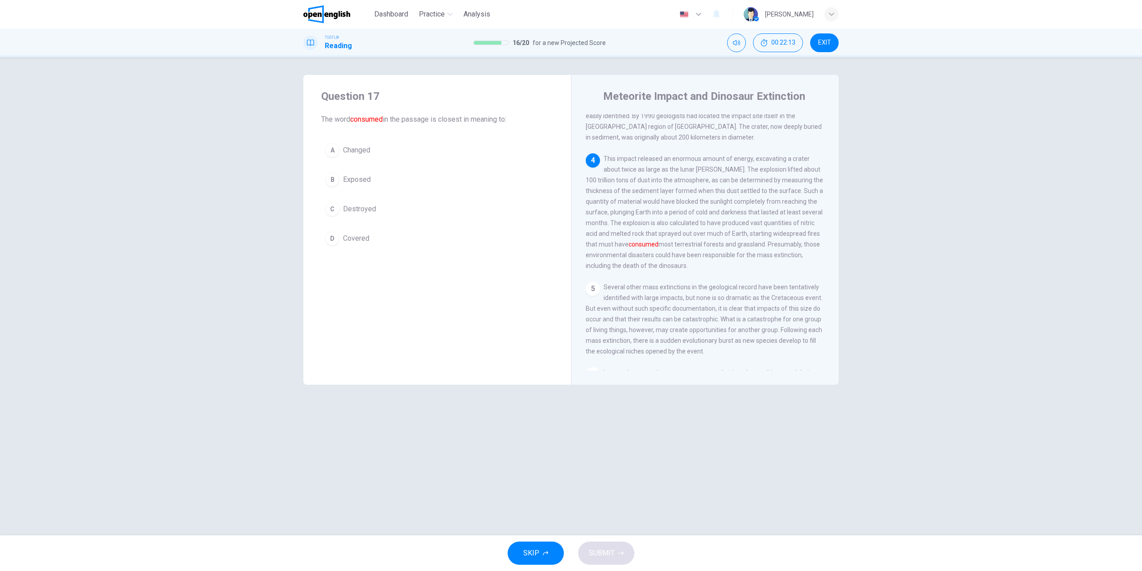
scroll to position [285, 0]
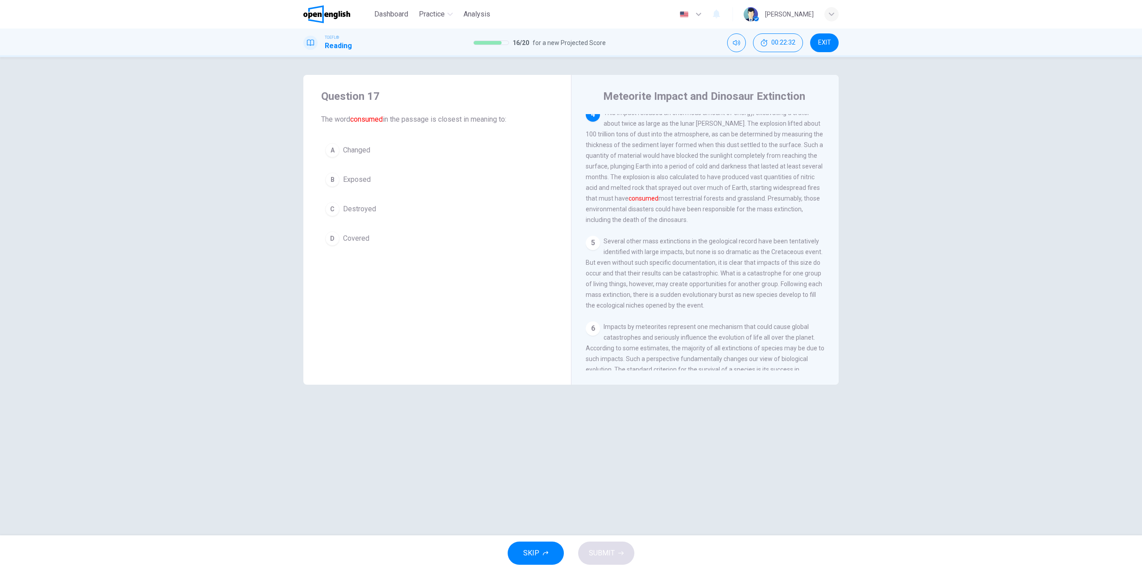
click at [330, 207] on div "C" at bounding box center [332, 209] width 14 height 14
click at [627, 548] on button "SUBMIT" at bounding box center [606, 553] width 56 height 23
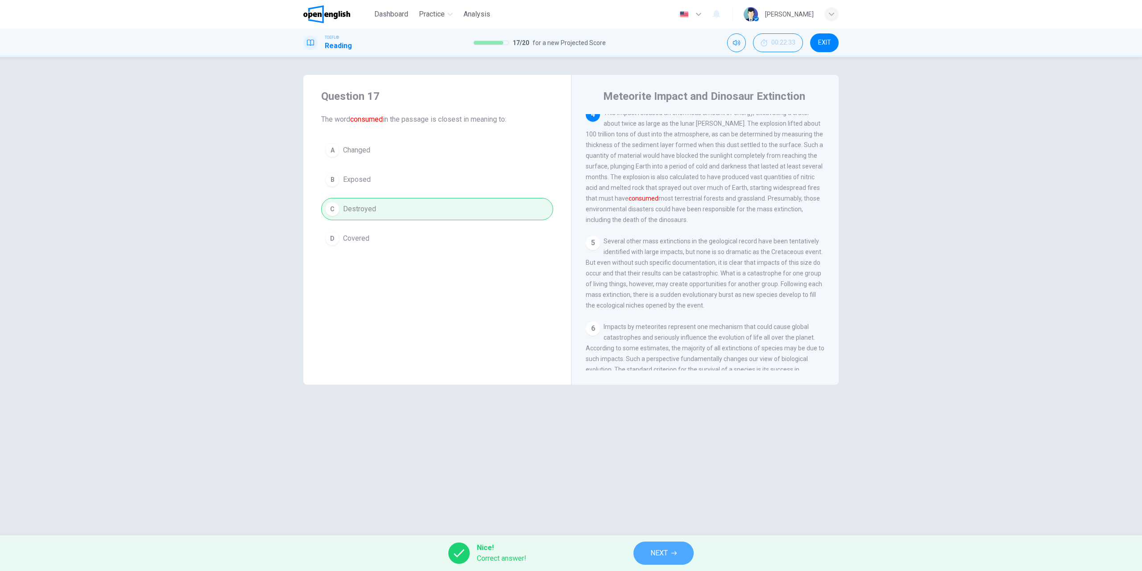
click at [668, 552] on button "NEXT" at bounding box center [663, 553] width 60 height 23
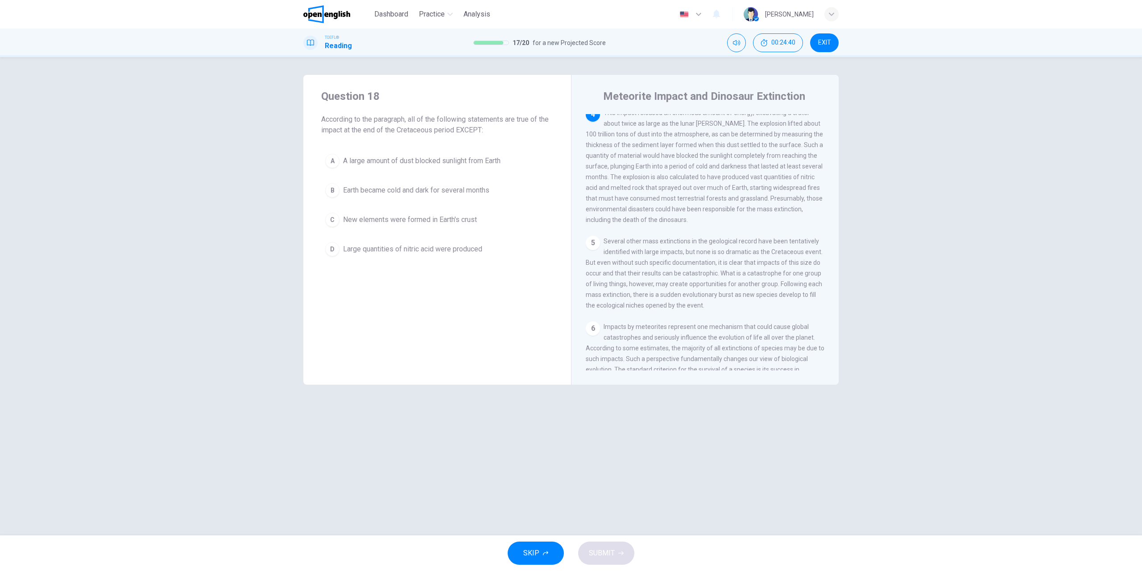
click at [332, 222] on div "C" at bounding box center [332, 220] width 14 height 14
click at [589, 553] on span "SUBMIT" at bounding box center [602, 553] width 26 height 12
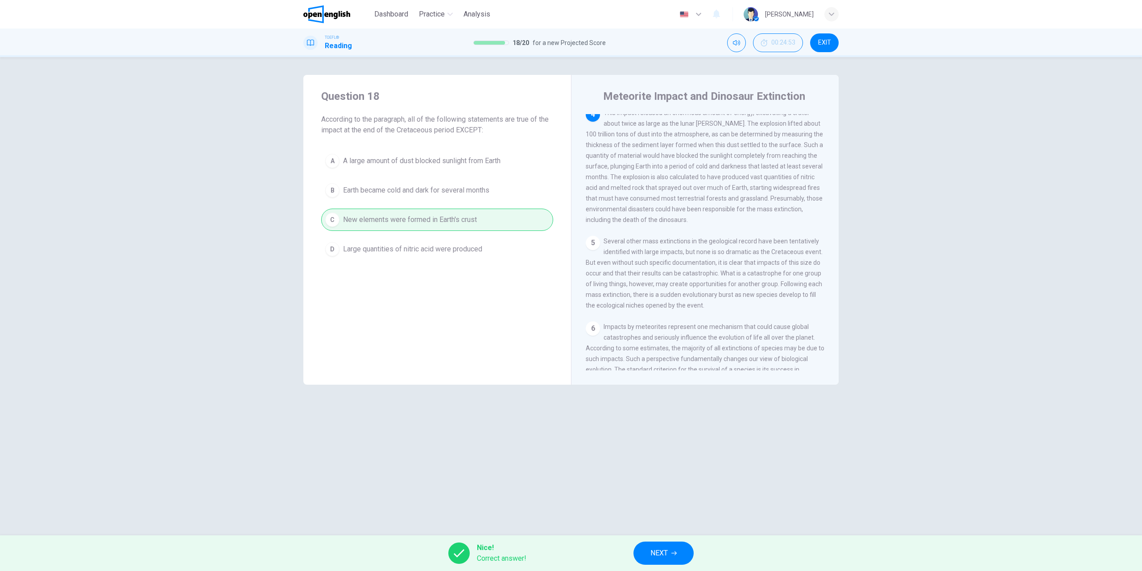
click at [661, 547] on span "NEXT" at bounding box center [658, 553] width 17 height 12
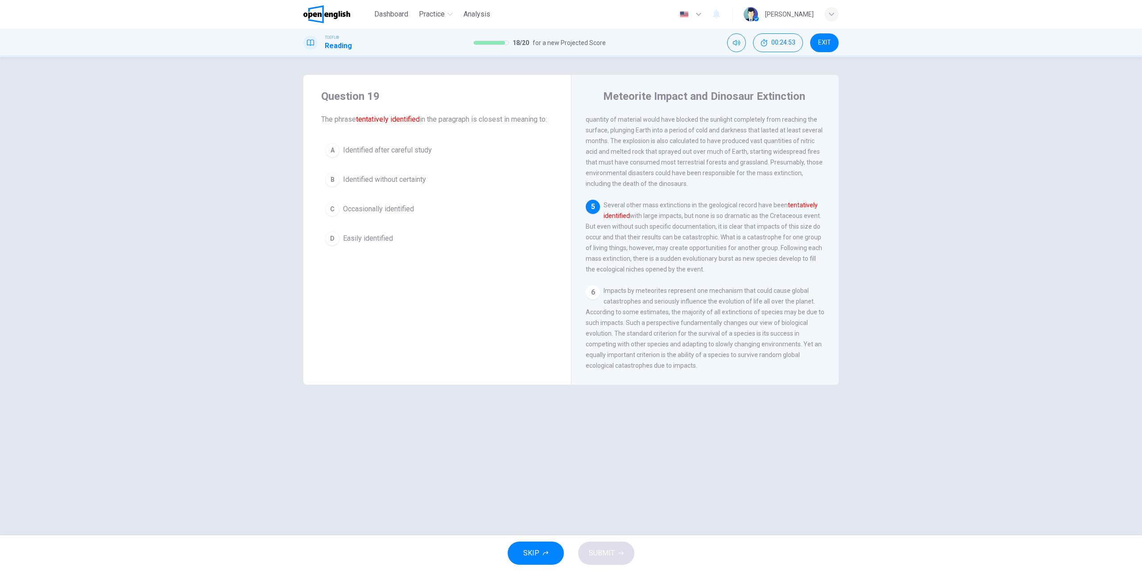
scroll to position [326, 0]
click at [336, 187] on div "B" at bounding box center [332, 180] width 14 height 14
click at [602, 548] on span "SUBMIT" at bounding box center [602, 553] width 26 height 12
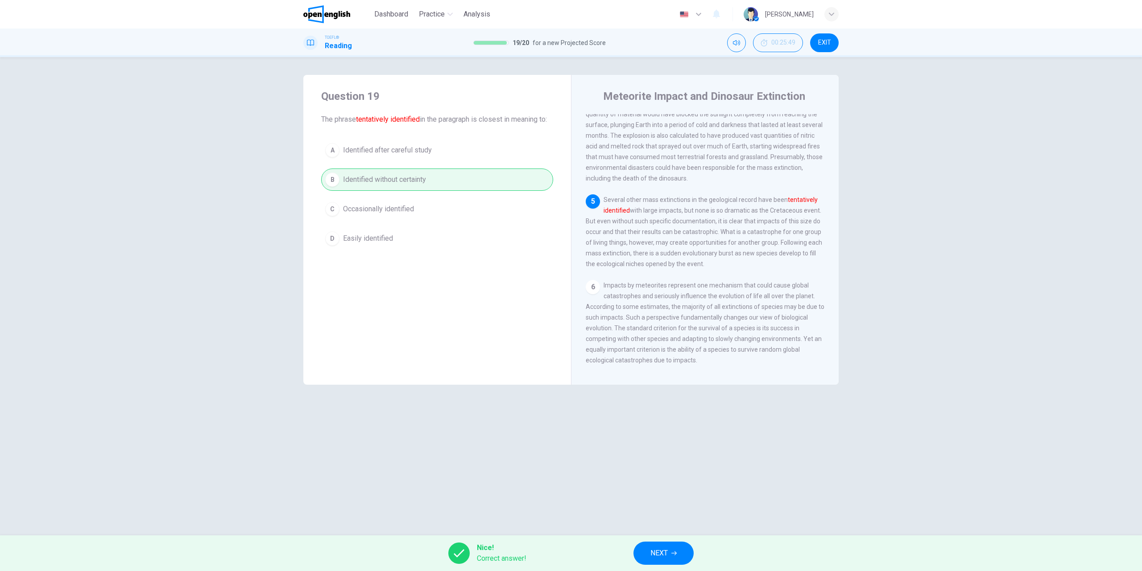
click at [659, 555] on span "NEXT" at bounding box center [658, 553] width 17 height 12
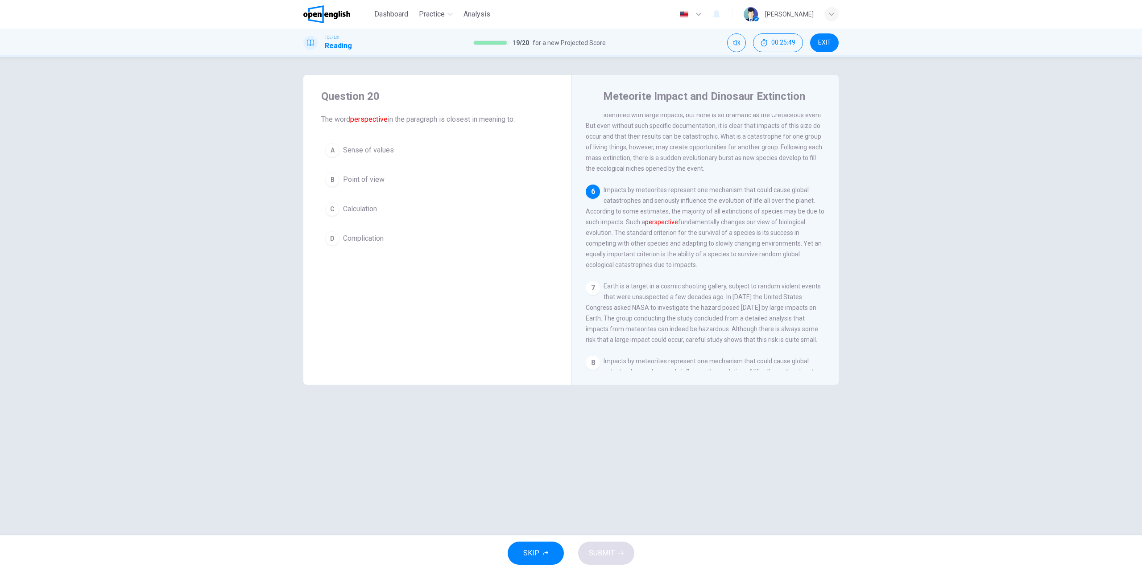
scroll to position [425, 0]
click at [331, 180] on div "B" at bounding box center [332, 180] width 14 height 14
click at [606, 550] on span "SUBMIT" at bounding box center [602, 553] width 26 height 12
